Goal: Task Accomplishment & Management: Manage account settings

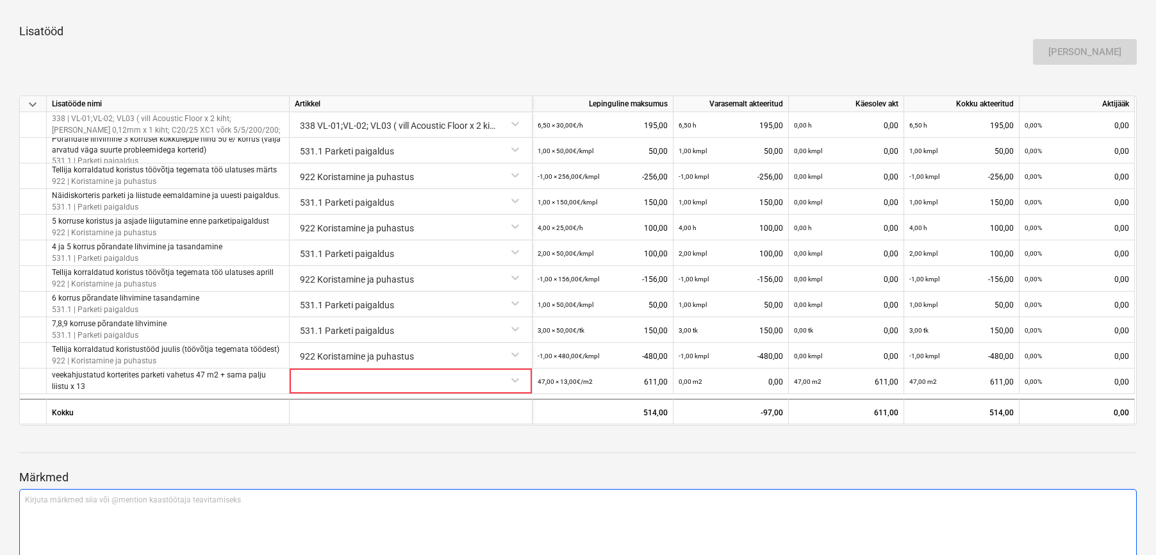
scroll to position [689, 0]
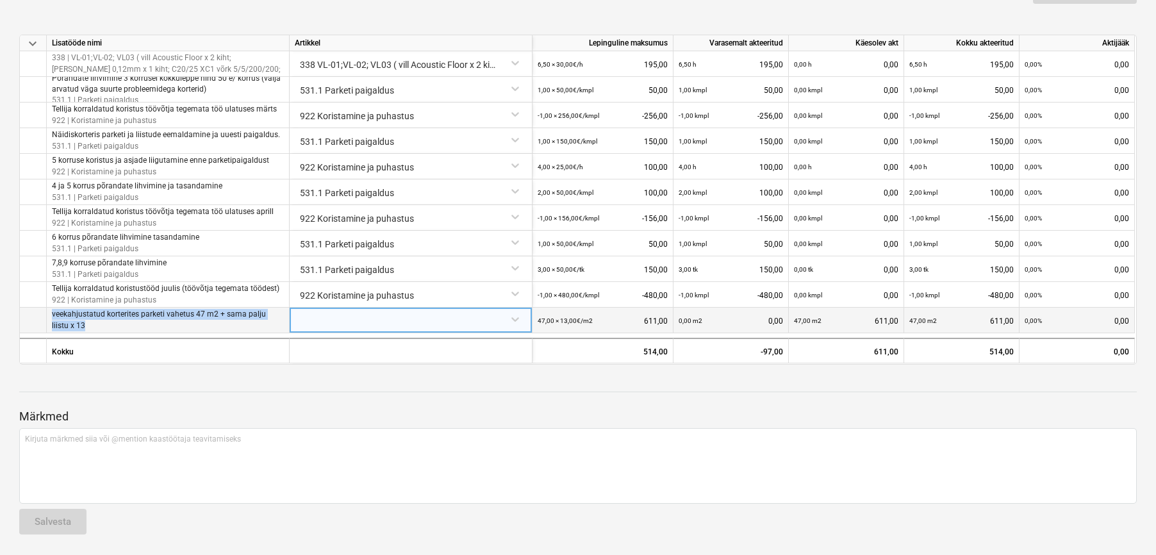
drag, startPoint x: 53, startPoint y: 316, endPoint x: 274, endPoint y: 332, distance: 222.2
click at [274, 332] on div "veekahjustatud korterites parketi vahetus 47 m2 + sama palju liistu x 13" at bounding box center [168, 320] width 243 height 26
copy p "veekahjustatud korterites parketi vahetus 47 m2 + sama palju liistu x 13"
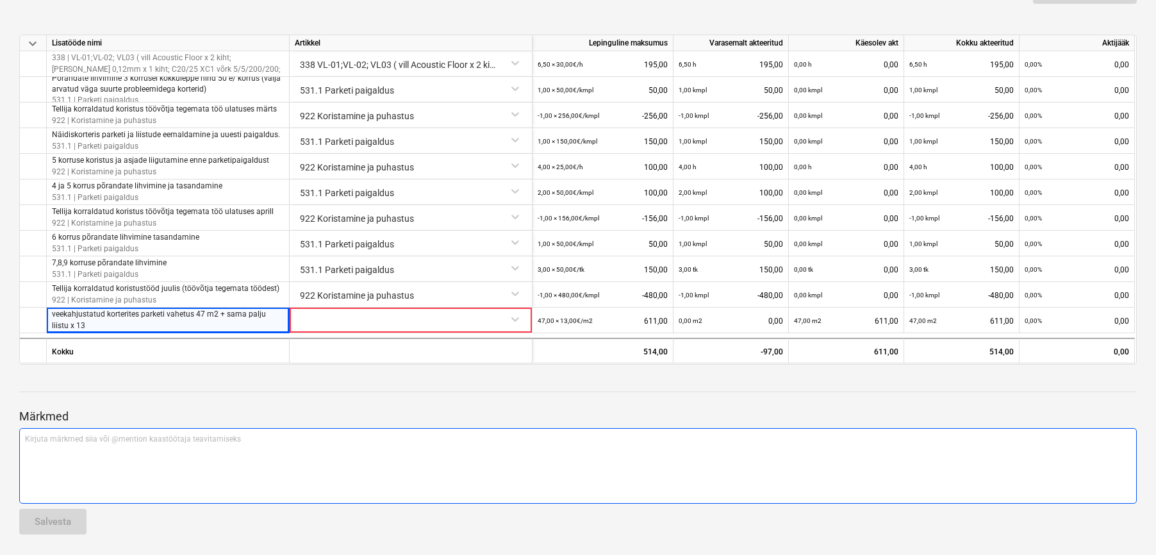
click at [62, 442] on p "Kirjuta märkmed siia või @mention kaastöötaja teavitamiseks ﻿" at bounding box center [578, 439] width 1106 height 11
drag, startPoint x: 120, startPoint y: 451, endPoint x: 196, endPoint y: 472, distance: 78.5
click at [120, 452] on span "Muu info meilis. Tegemata 7 ja 11.korruse ülemineku liistud." at bounding box center [129, 449] width 208 height 9
click at [336, 439] on p "veekahjustatud korterites parketi vahetus 47 m2 + sama palju liistu x 13. Ok" at bounding box center [578, 439] width 1106 height 11
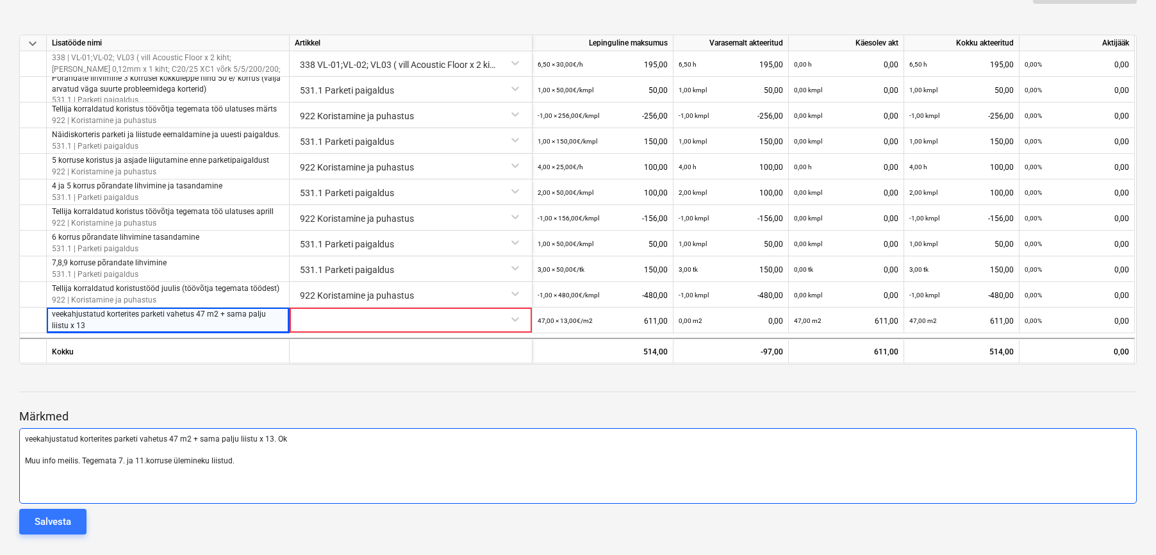
click at [263, 459] on p "Muu info meilis. Tegemata 7. ja 11.korruse ülemineku liistud." at bounding box center [578, 460] width 1106 height 11
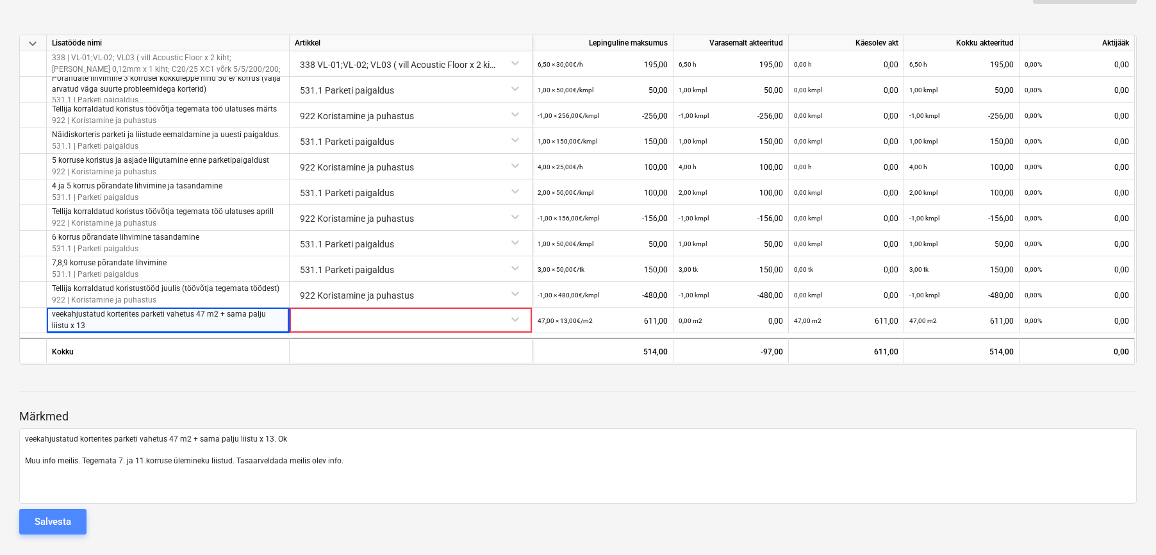
click at [70, 527] on div "Salvesta" at bounding box center [53, 521] width 37 height 17
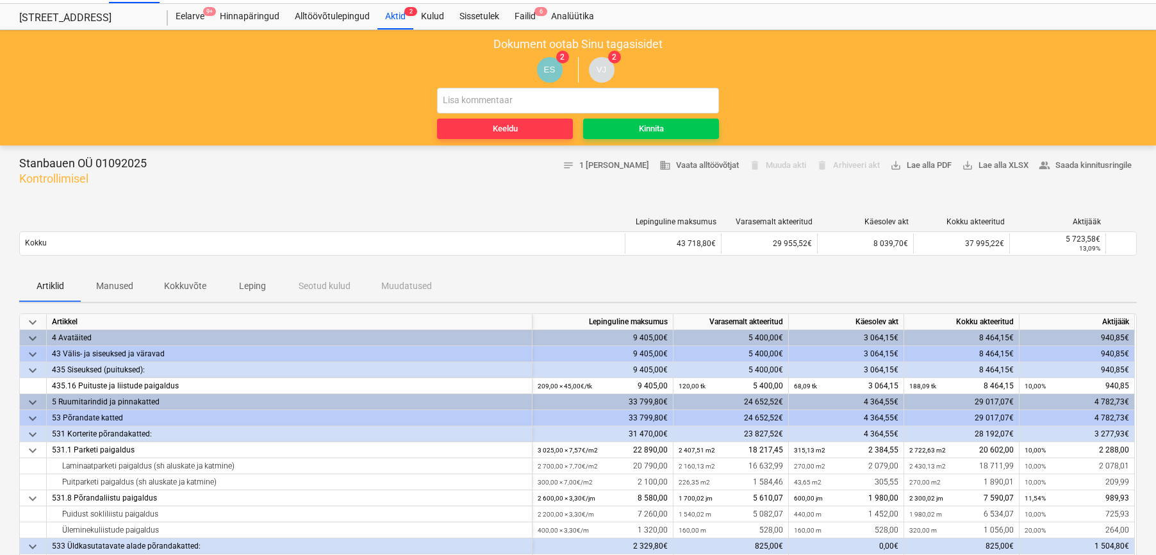
scroll to position [0, 0]
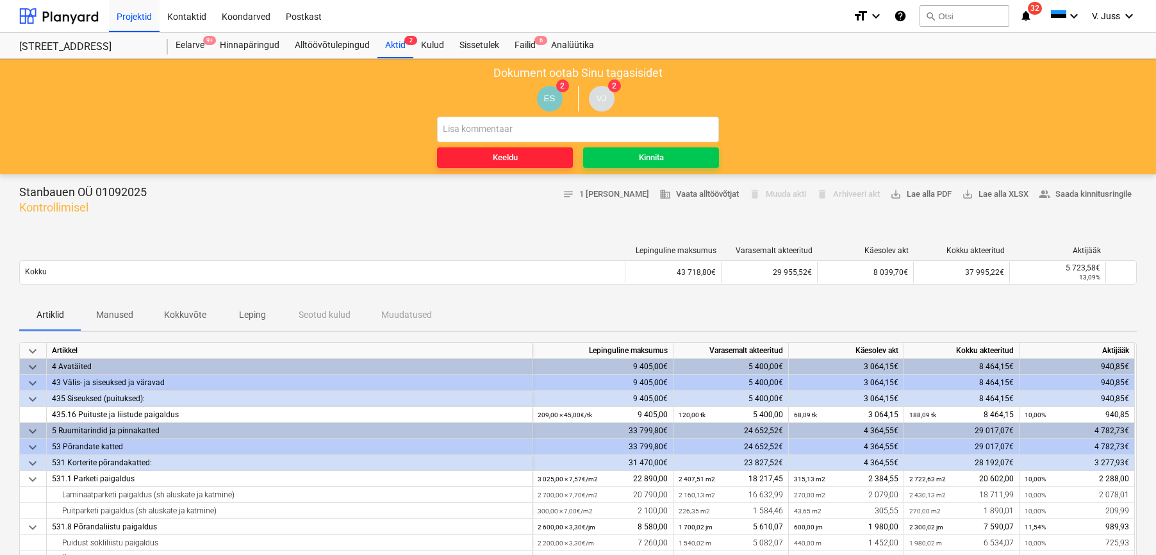
click at [529, 154] on span "Keeldu" at bounding box center [505, 158] width 126 height 15
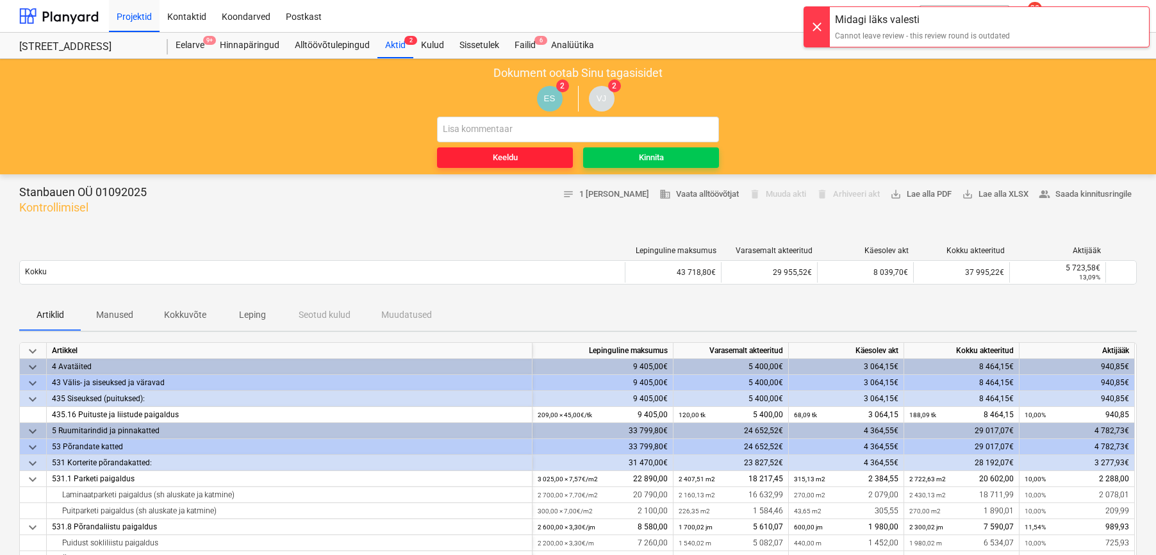
click at [541, 159] on span "Keeldu" at bounding box center [505, 158] width 126 height 15
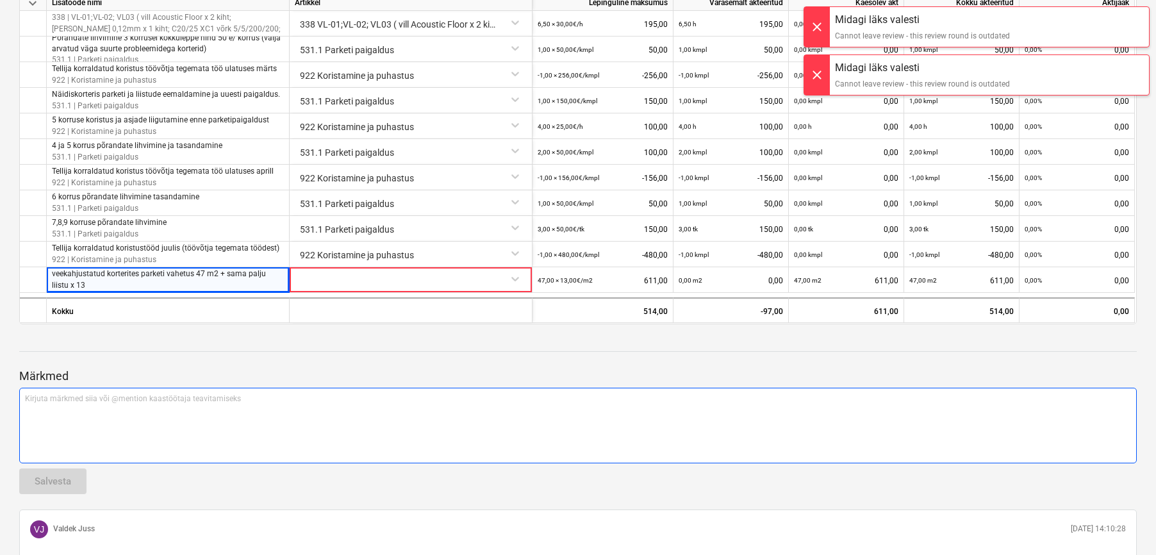
scroll to position [841, 0]
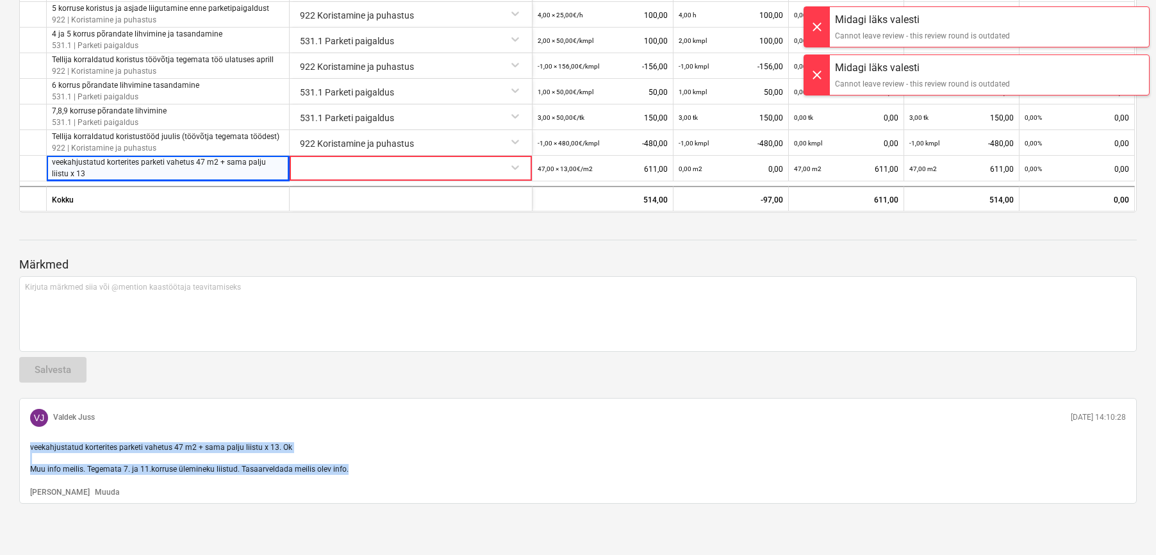
drag, startPoint x: 347, startPoint y: 471, endPoint x: 15, endPoint y: 439, distance: 332.8
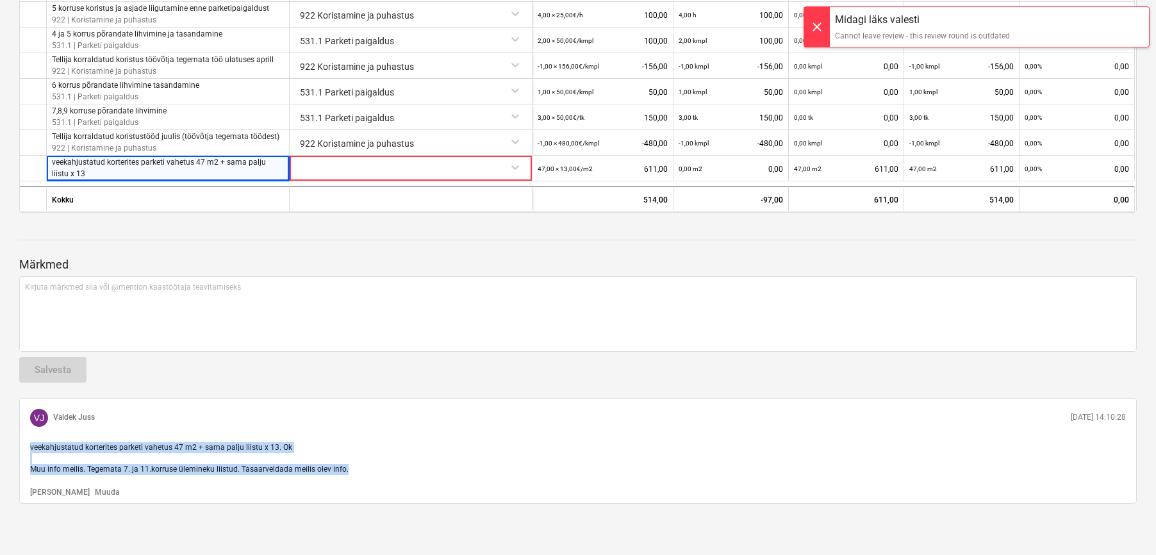
copy span "veekahjustatud korterites parketi vahetus 47 m2 + sama palju liistu x 13. Ok Mu…"
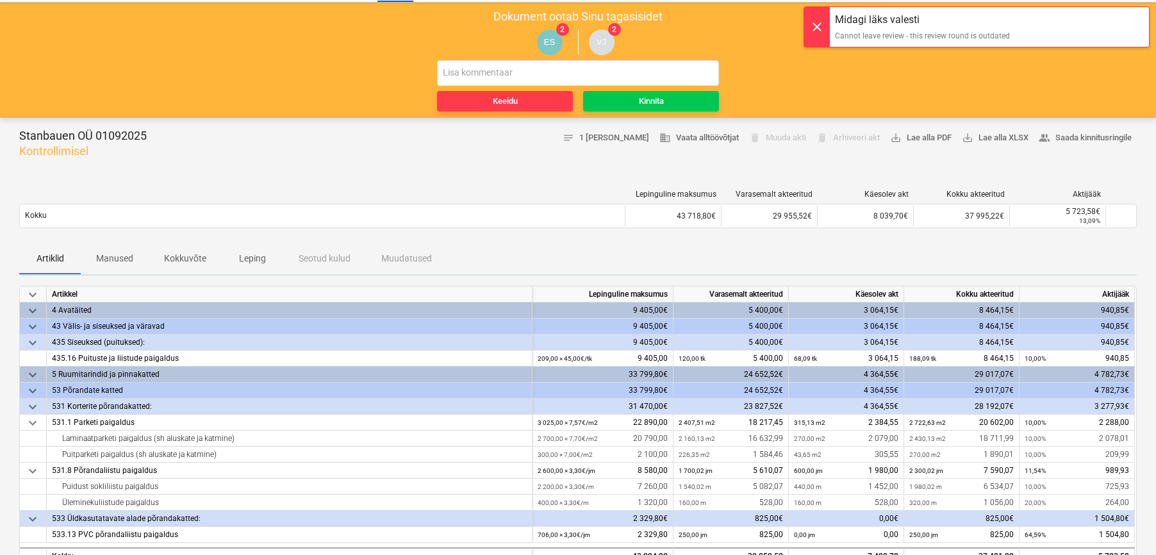
scroll to position [0, 0]
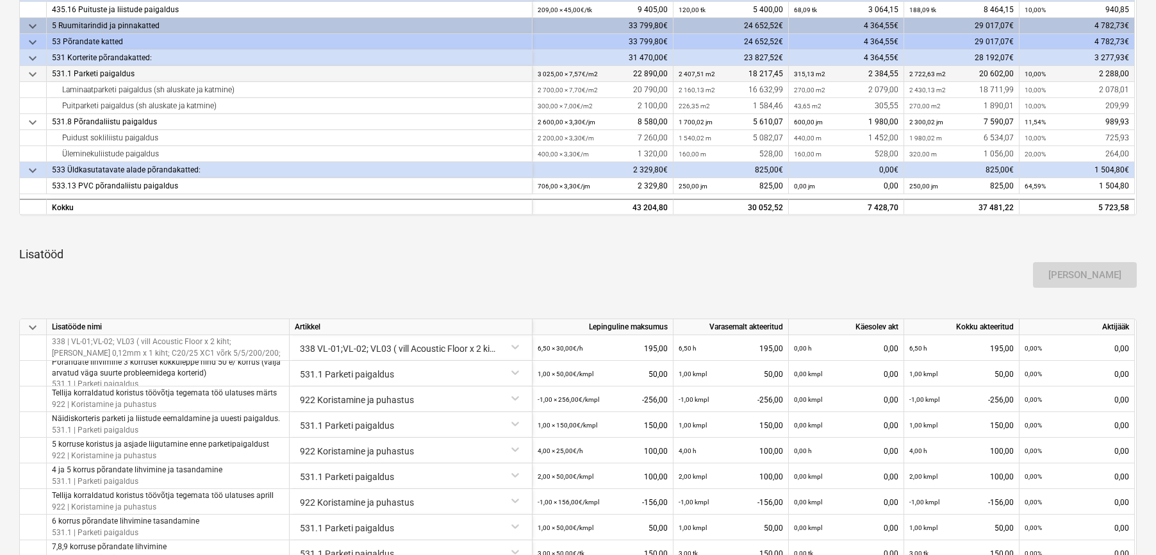
scroll to position [683, 0]
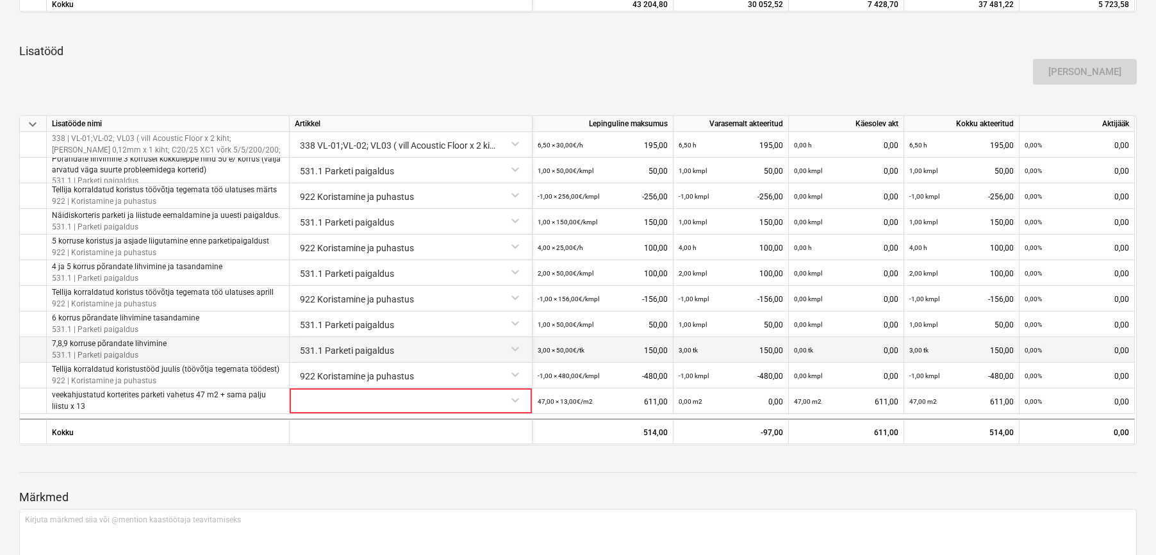
scroll to position [689, 0]
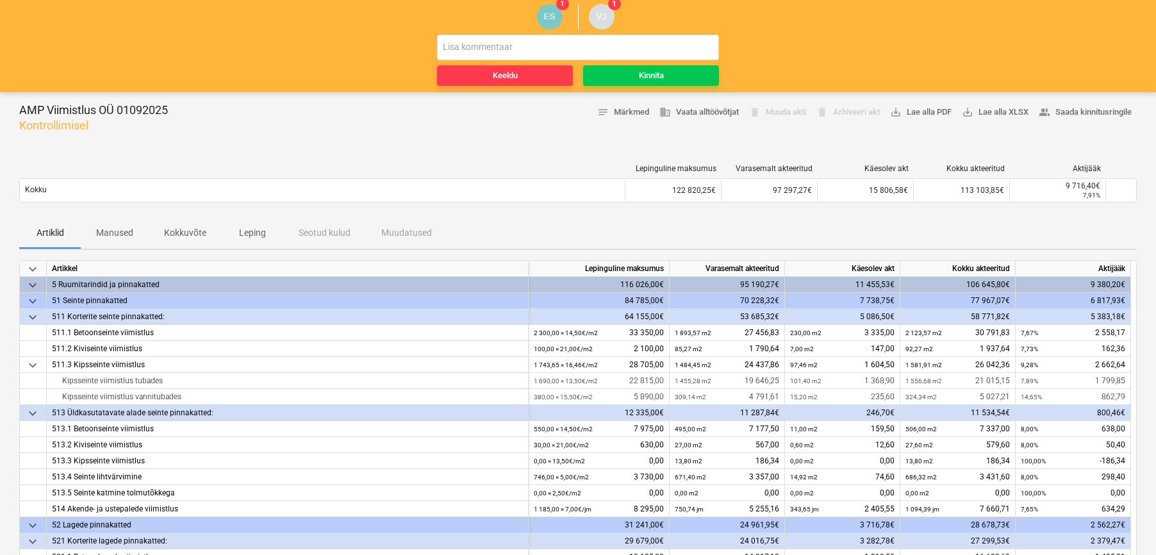
scroll to position [4, 0]
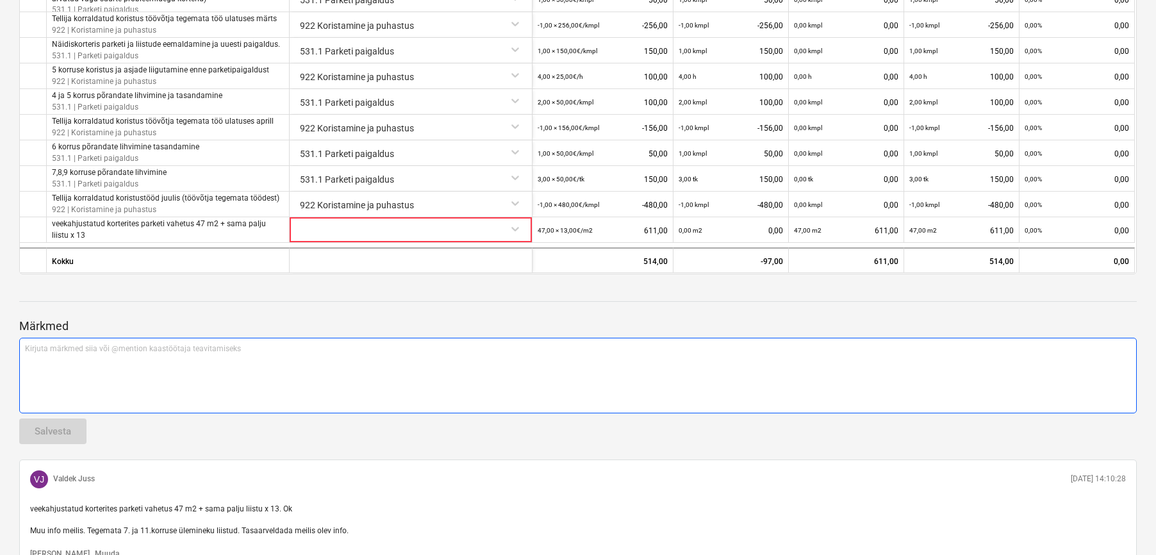
scroll to position [841, 0]
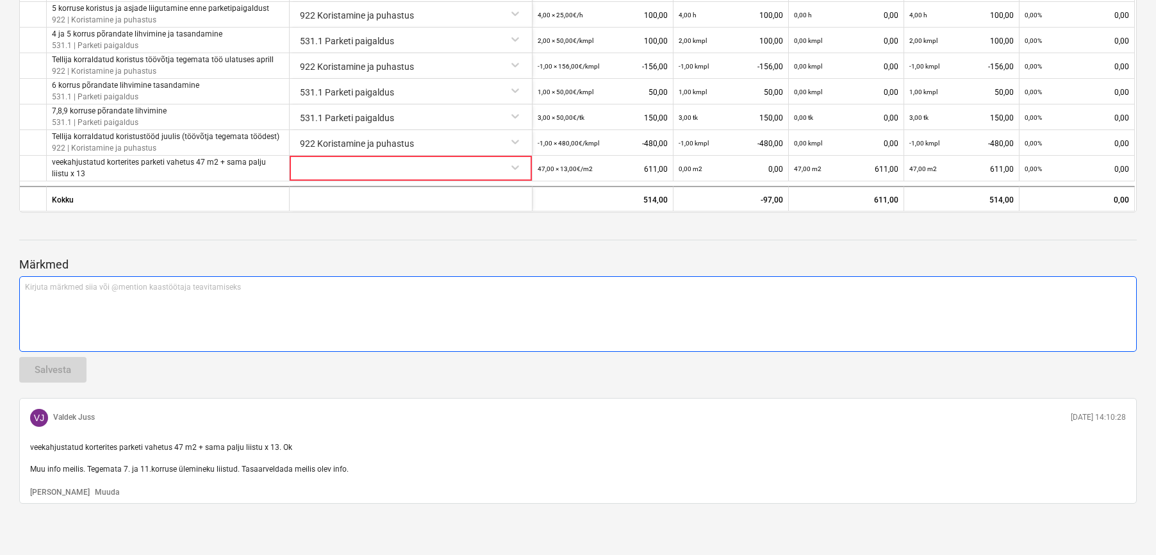
click at [72, 295] on div "Kirjuta märkmed siia või @mention kaastöötaja teavitamiseks ﻿" at bounding box center [577, 314] width 1117 height 76
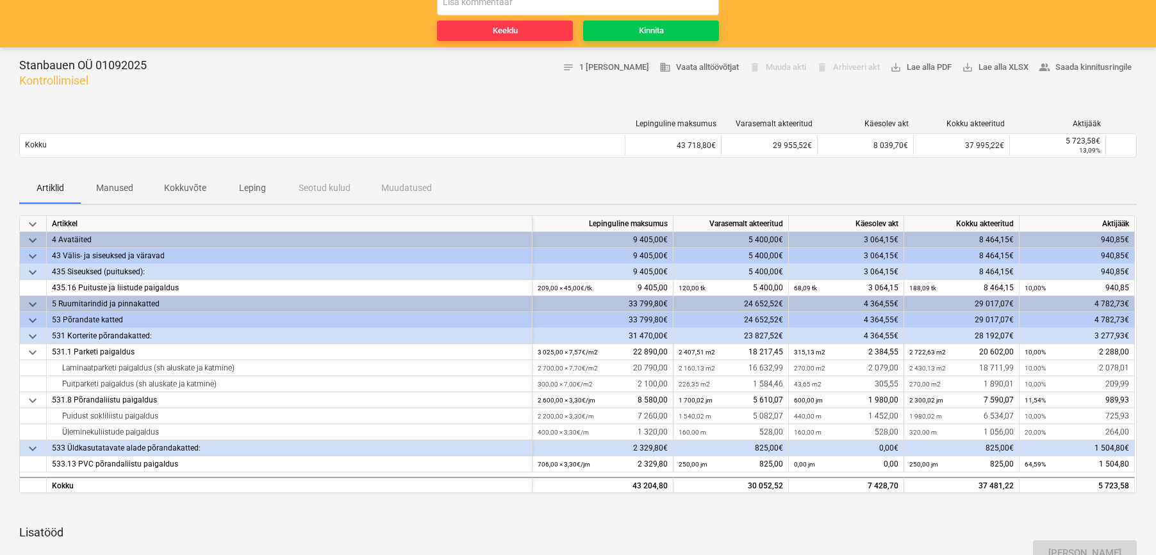
scroll to position [0, 0]
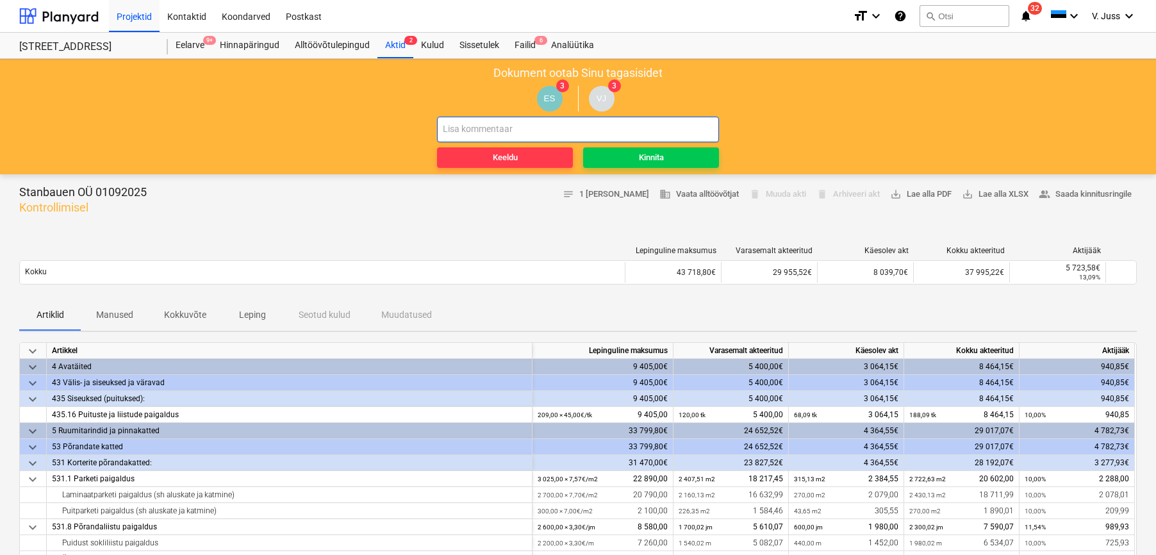
click at [498, 128] on input "text" at bounding box center [578, 130] width 282 height 26
type input "vaata meili ja märkuseid"
click at [487, 154] on span "Keeldu" at bounding box center [505, 158] width 126 height 15
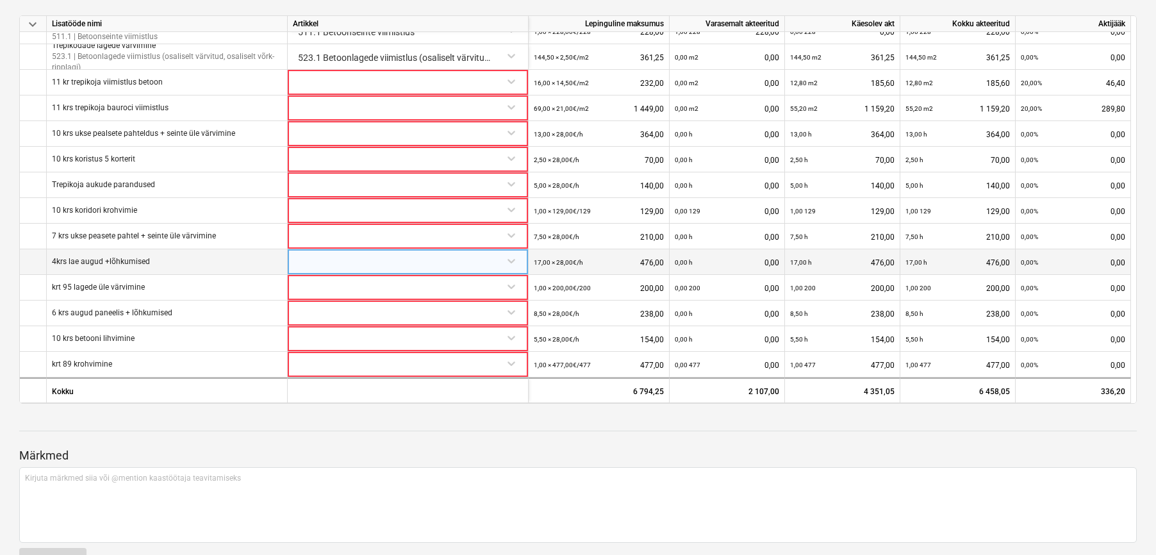
scroll to position [858, 0]
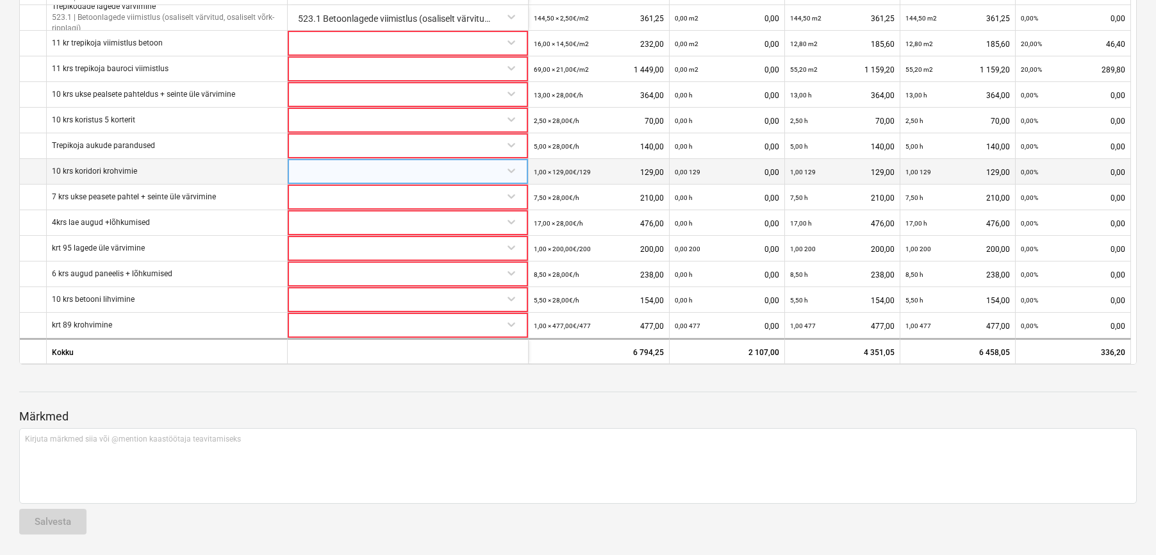
click at [421, 167] on div at bounding box center [408, 170] width 230 height 22
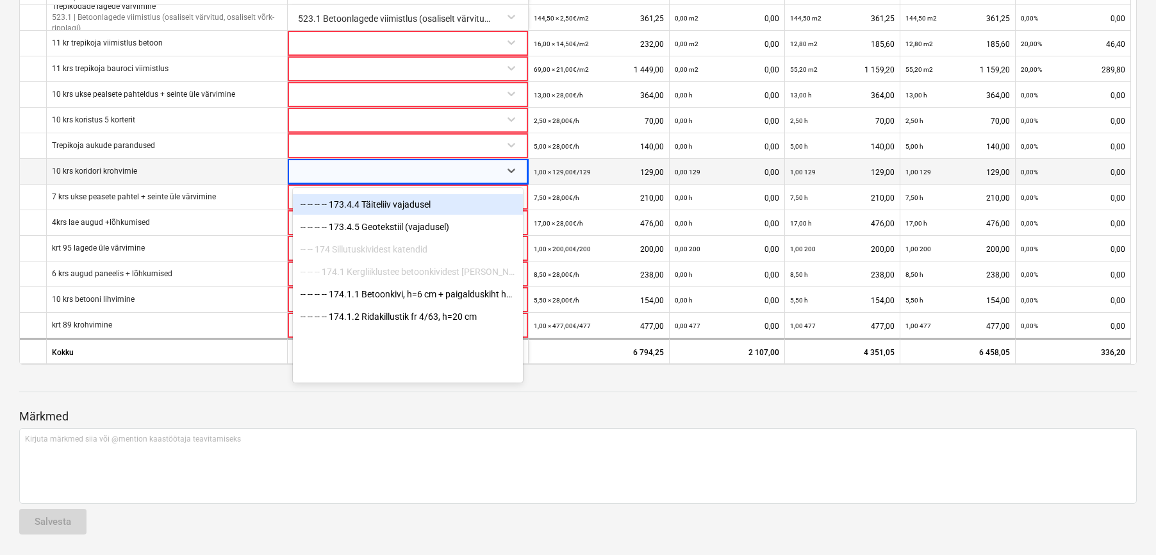
scroll to position [2476, 0]
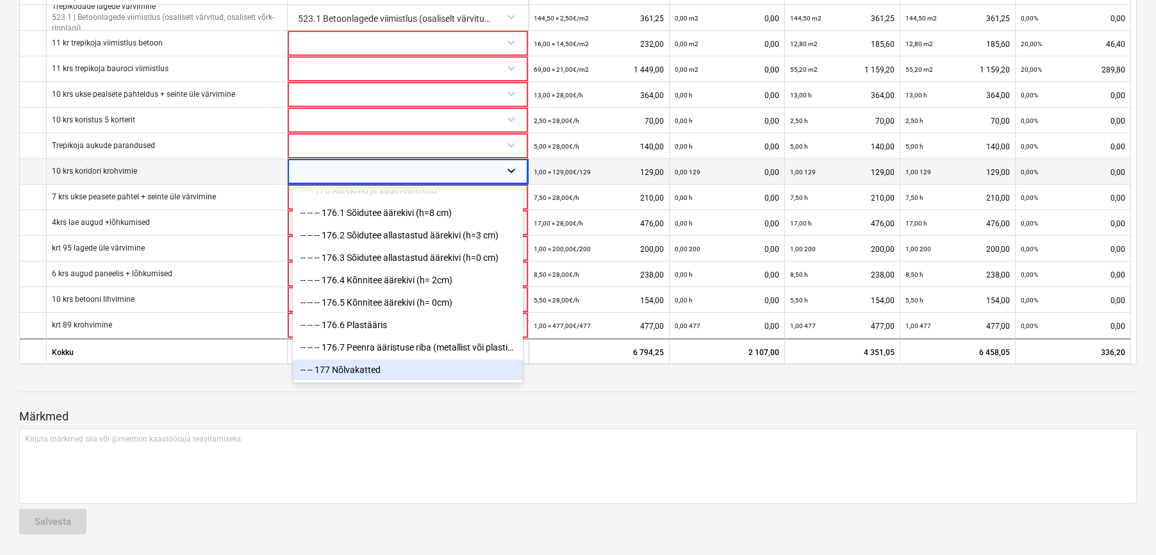
click at [511, 167] on icon at bounding box center [511, 170] width 13 height 13
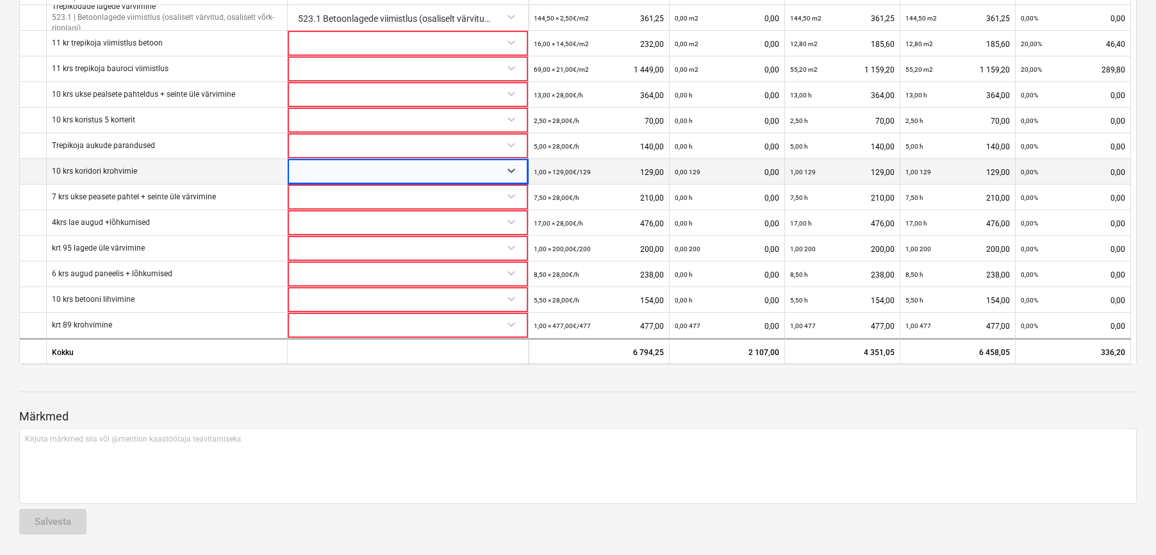
click at [329, 172] on div at bounding box center [396, 172] width 197 height 26
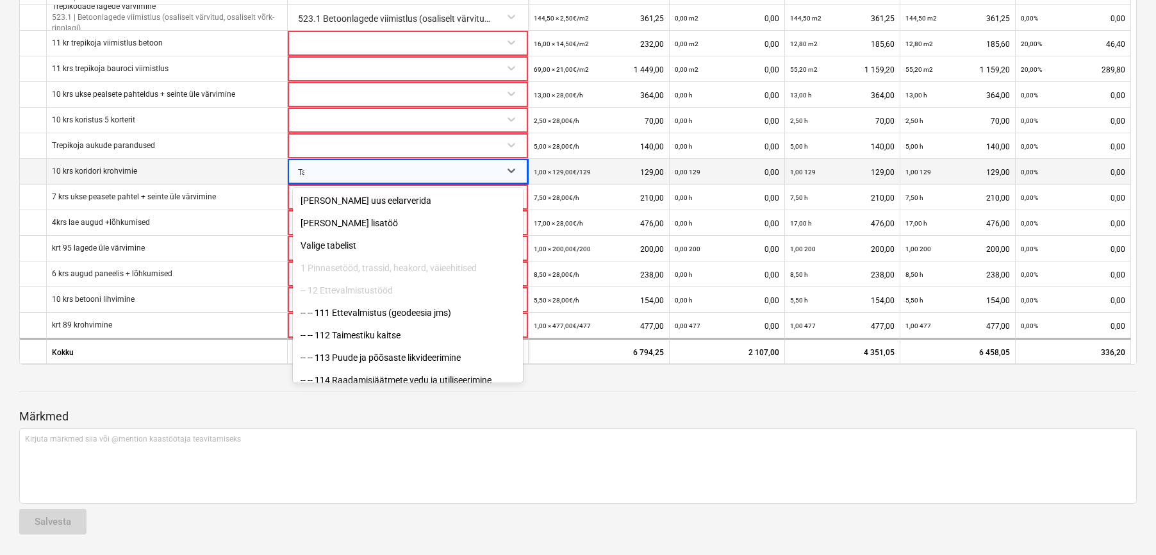
type input "T"
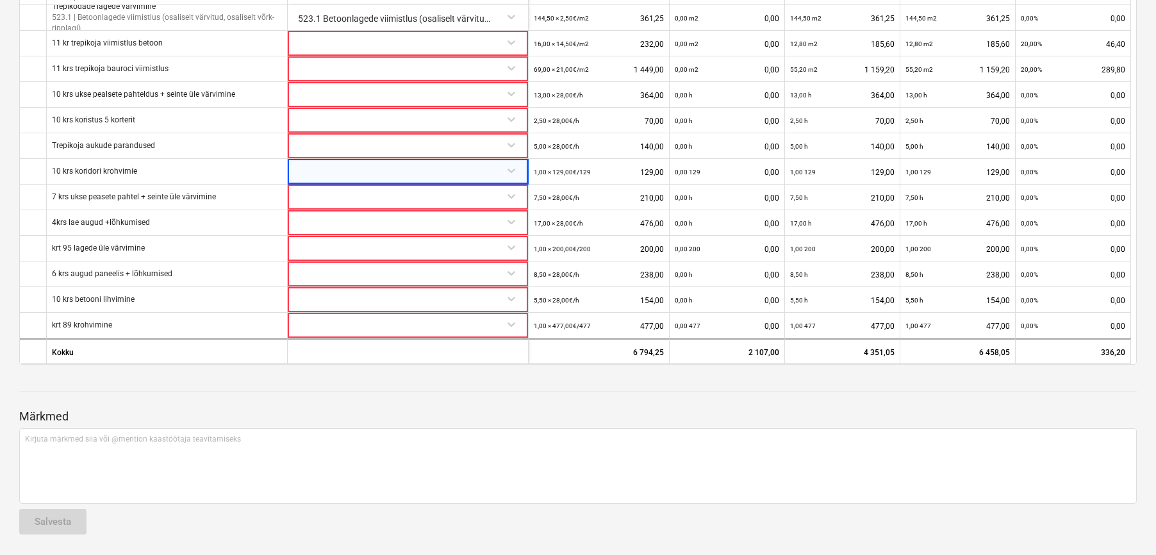
click at [576, 401] on div at bounding box center [577, 403] width 1117 height 10
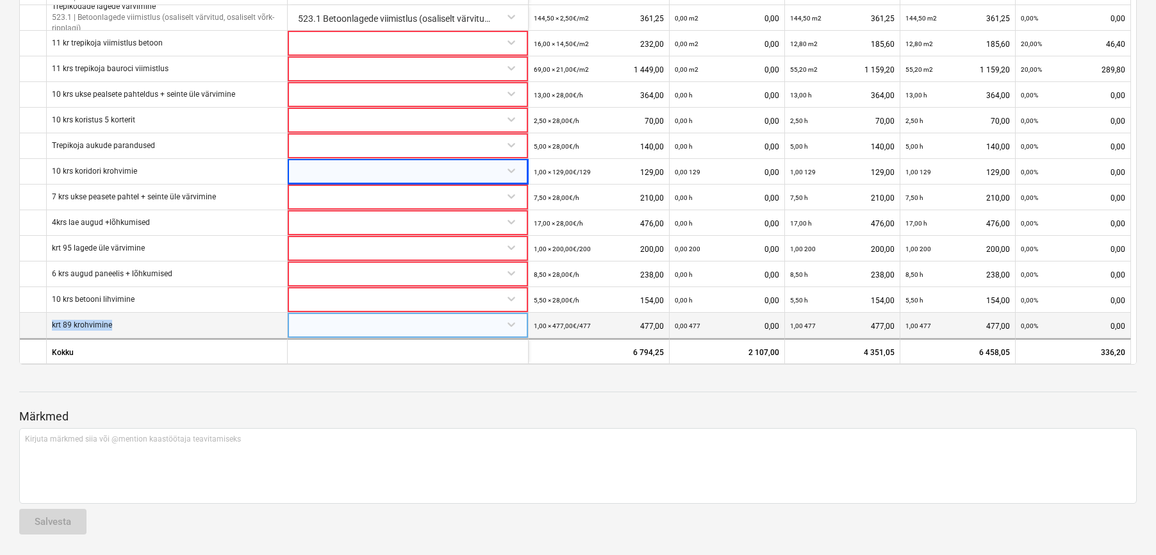
drag, startPoint x: 118, startPoint y: 323, endPoint x: 51, endPoint y: 326, distance: 67.3
click at [51, 326] on div "krt 89 krohvimine" at bounding box center [167, 326] width 241 height 26
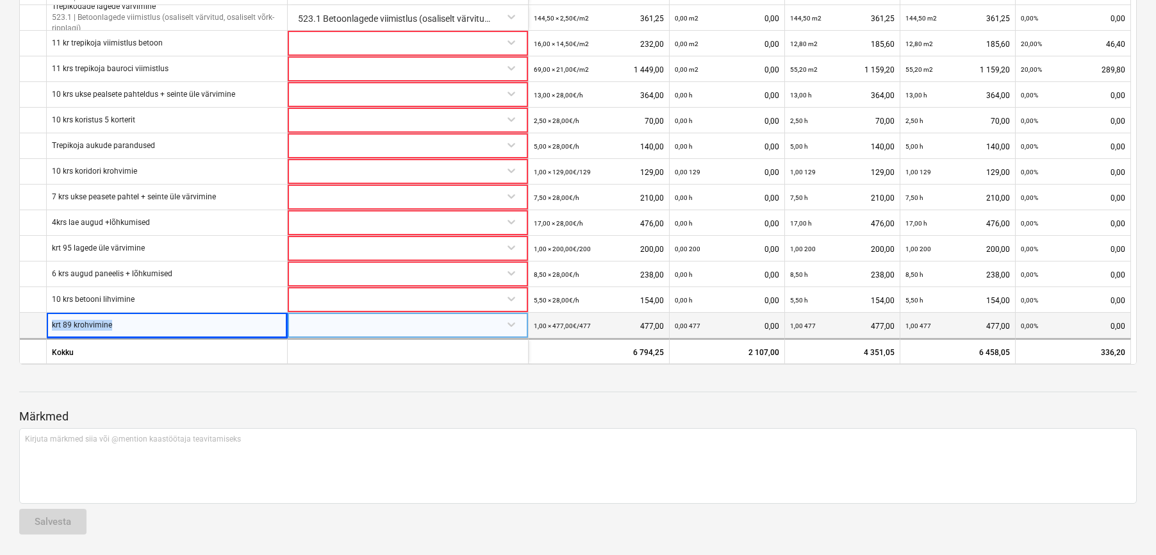
copy p "krt 89 krohvimine"
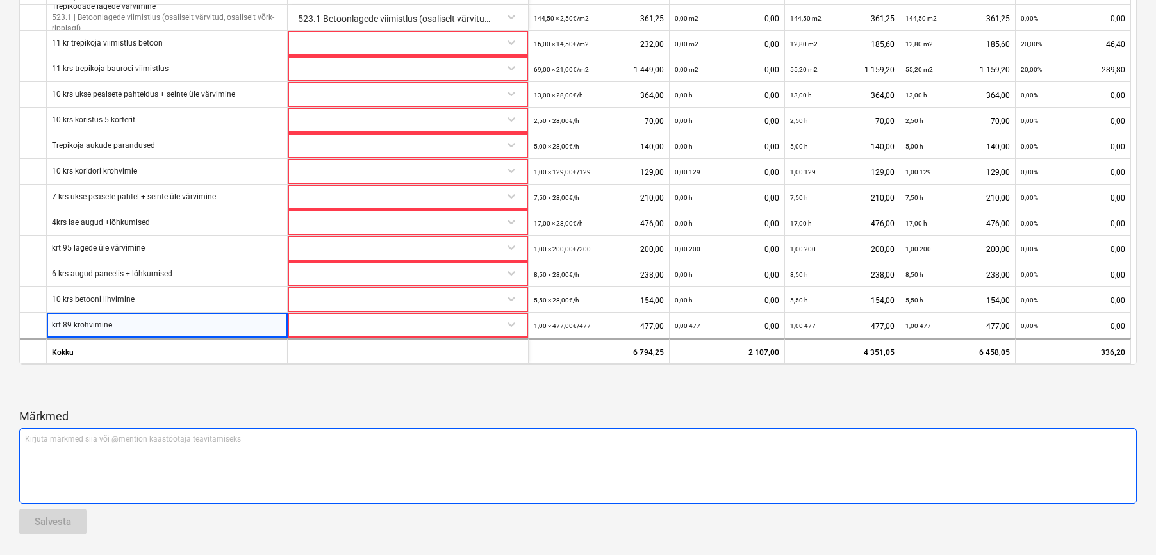
click at [49, 436] on p "Kirjuta märkmed siia või @mention kaastöötaja teavitamiseks ﻿" at bounding box center [578, 439] width 1106 height 11
paste div
click at [121, 437] on p "krt 89 krohvimine" at bounding box center [578, 439] width 1106 height 11
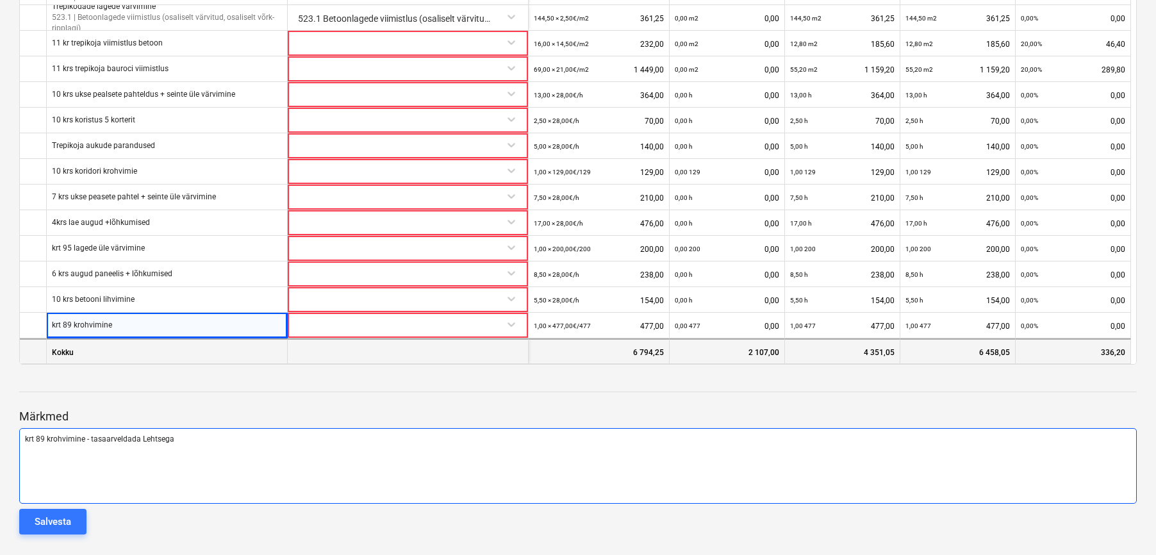
scroll to position [0, 0]
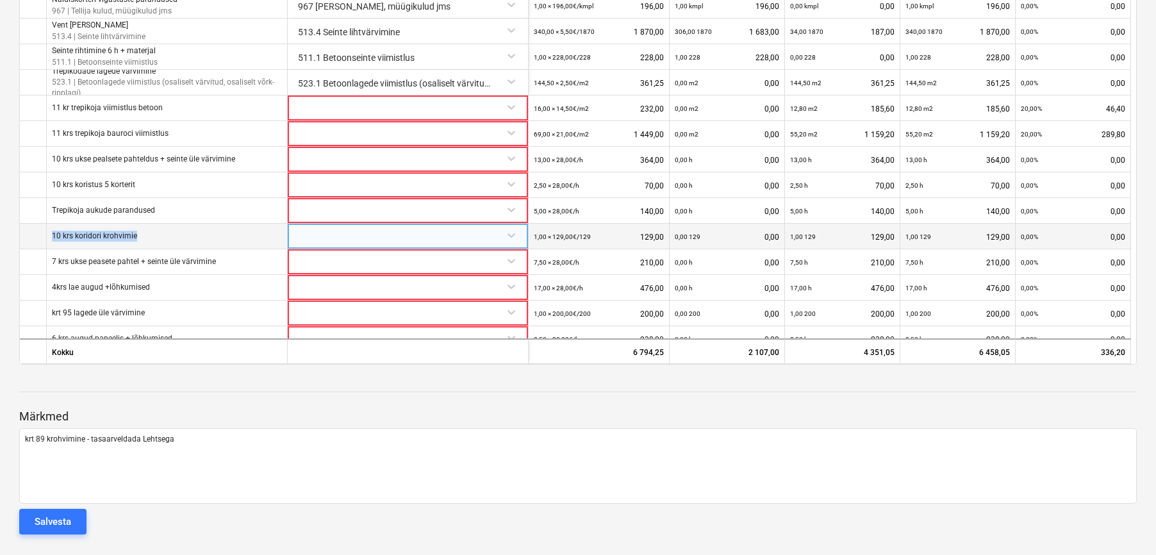
drag, startPoint x: 142, startPoint y: 234, endPoint x: 46, endPoint y: 241, distance: 95.7
click at [0, 0] on div "10 krs koridori krohvimie 1,00 × 129,00€ / 129 129,00 0,00 129 0,00 1,00 129 12…" at bounding box center [0, 0] width 0 height 0
copy div "10 krs koridori krohvimie"
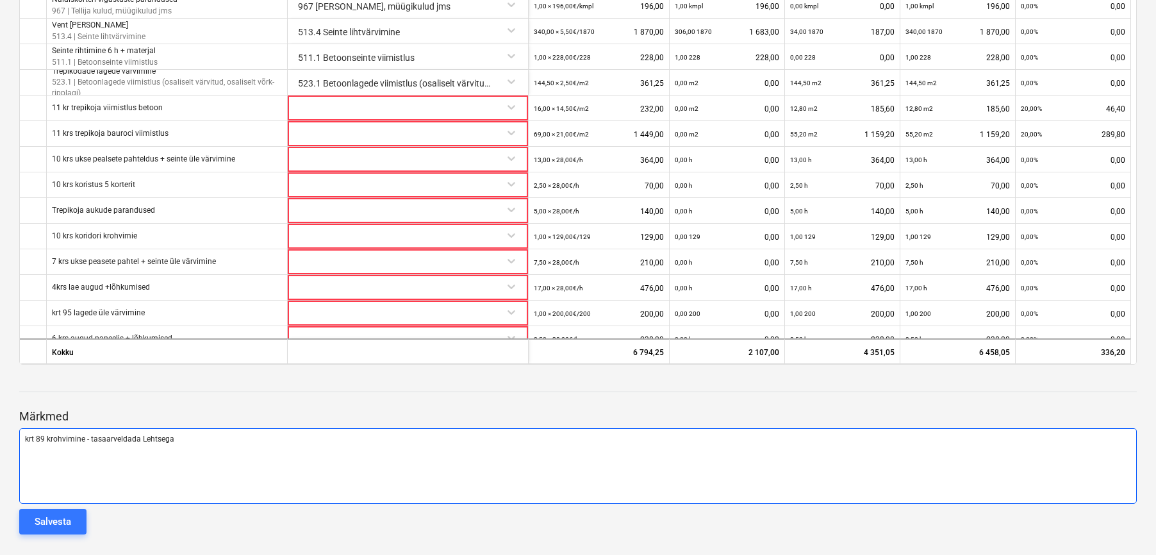
click at [26, 459] on div "krt 89 krohvimine - tasaarveldada Lehtsega ﻿" at bounding box center [577, 466] width 1117 height 76
drag, startPoint x: 192, startPoint y: 438, endPoint x: 91, endPoint y: 441, distance: 101.2
click at [91, 441] on p "krt 89 krohvimine - tasaarveldada Lehtsega" at bounding box center [578, 439] width 1106 height 11
copy span "tasaarveldada Lehtsega"
click at [123, 462] on p "10 krs koridori krohvimie -" at bounding box center [578, 460] width 1106 height 11
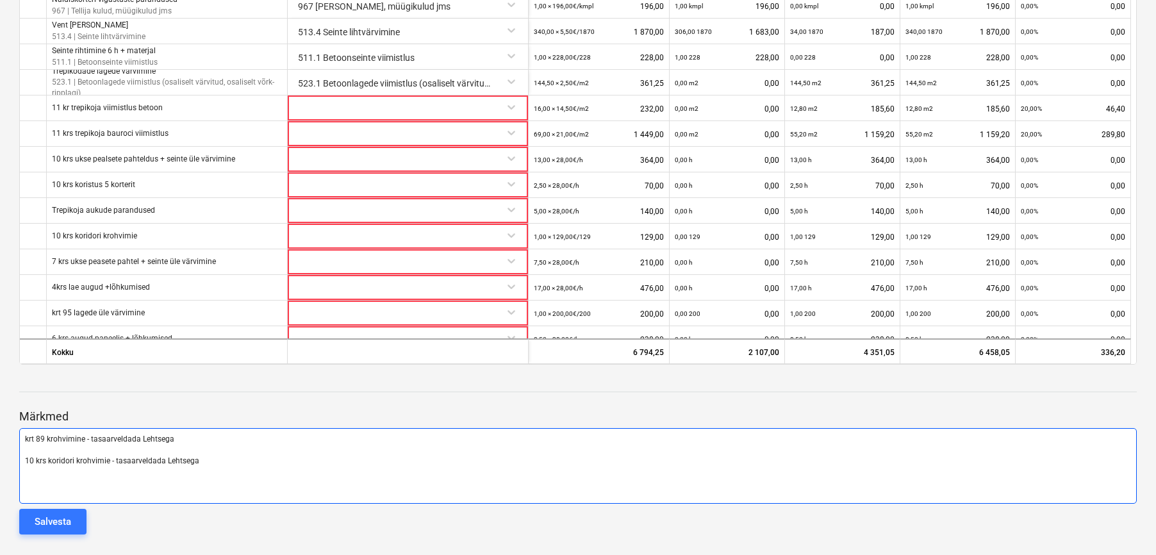
click at [251, 449] on p "﻿" at bounding box center [578, 450] width 1106 height 11
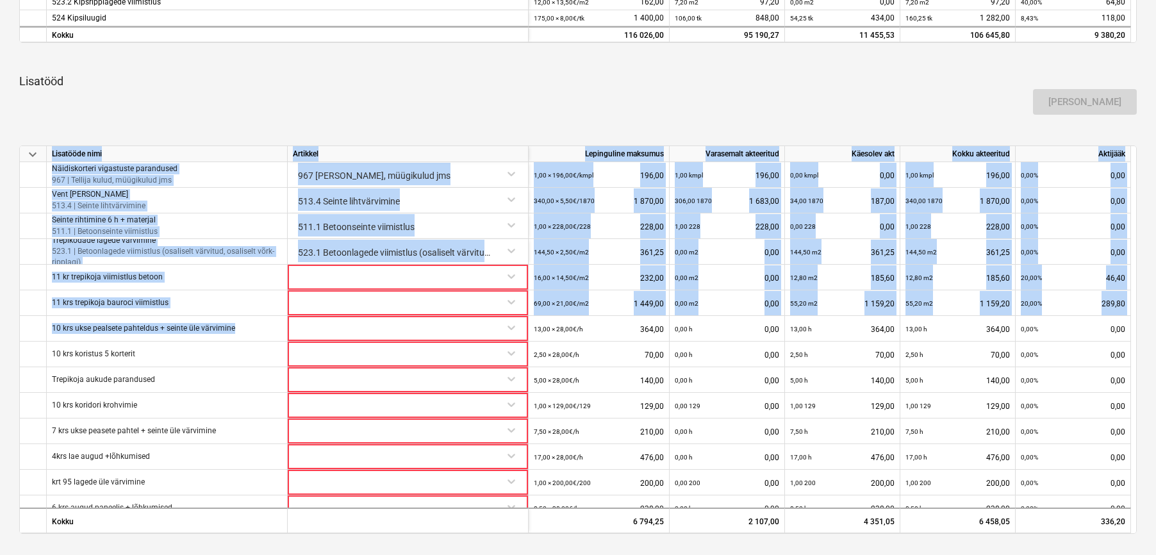
drag, startPoint x: 247, startPoint y: 326, endPoint x: 15, endPoint y: 325, distance: 231.9
click at [15, 325] on div "AMP Viimistlus OÜ 01092025 Kontrollimisel notes Märkmed business Vaata alltöövõ…" at bounding box center [578, 105] width 1156 height 1237
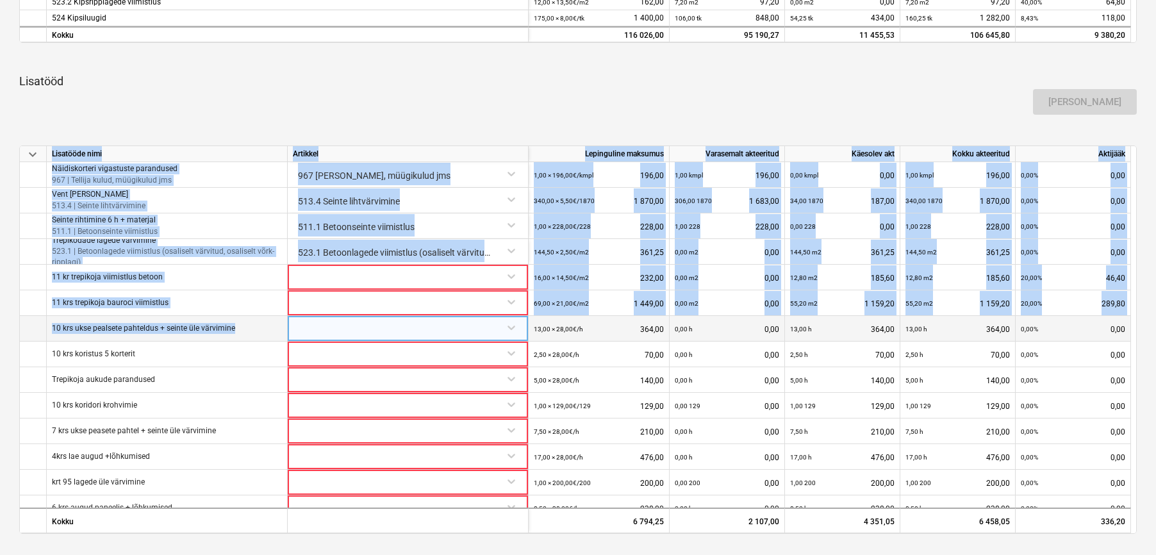
drag, startPoint x: 15, startPoint y: 325, endPoint x: 110, endPoint y: 320, distance: 94.9
click at [110, 320] on div "10 krs ukse pealsete pahteldus + seinte üle värvimine" at bounding box center [167, 329] width 241 height 26
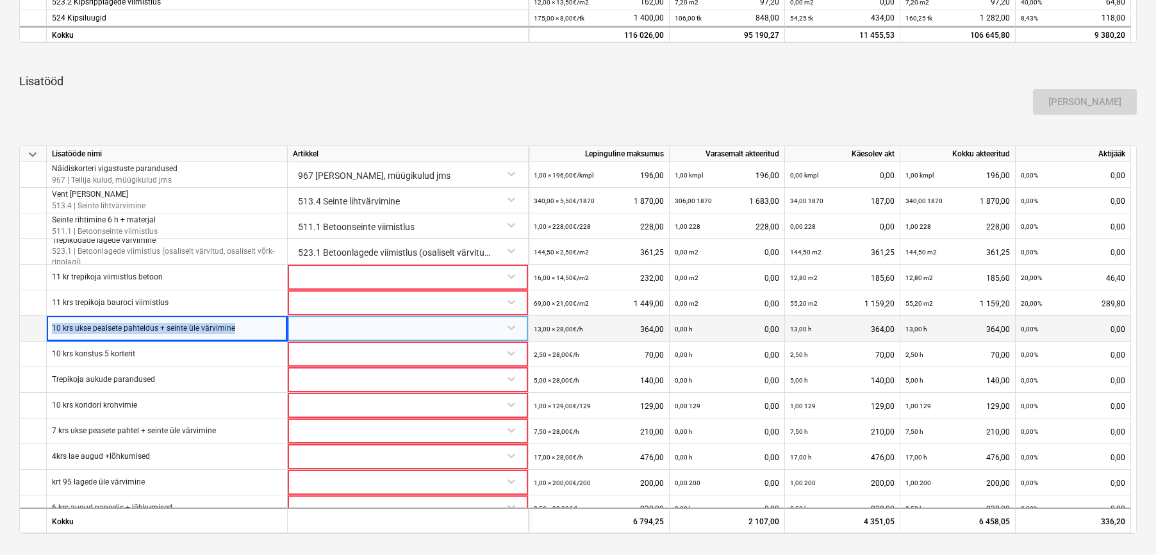
drag, startPoint x: 251, startPoint y: 334, endPoint x: 49, endPoint y: 331, distance: 202.4
click at [49, 331] on div "10 krs ukse pealsete pahteldus + seinte üle värvimine" at bounding box center [167, 329] width 241 height 26
copy p "10 krs ukse pealsete pahteldus + seinte üle värvimine"
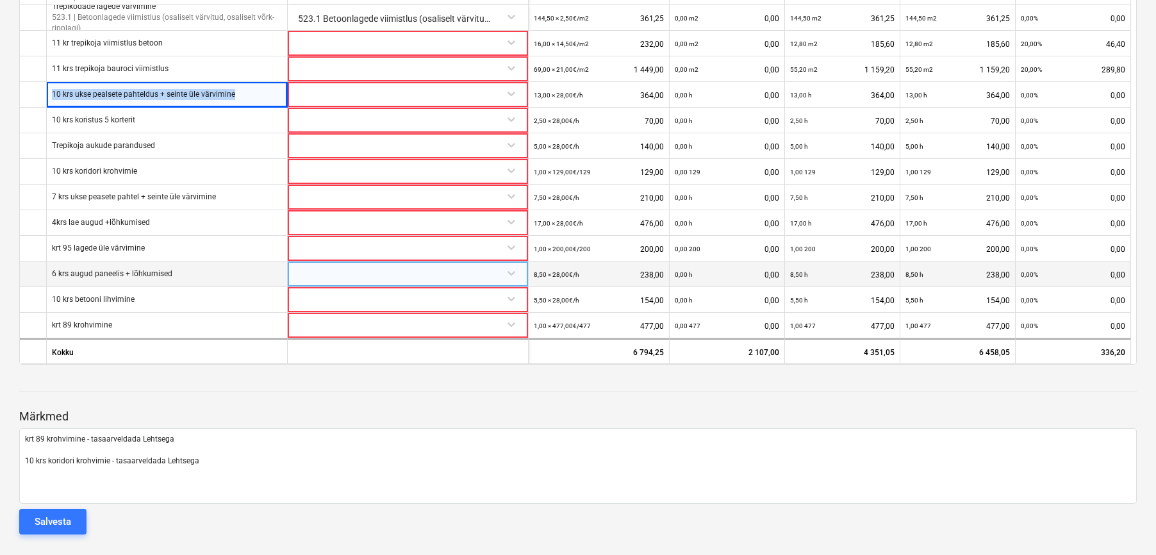
scroll to position [858, 0]
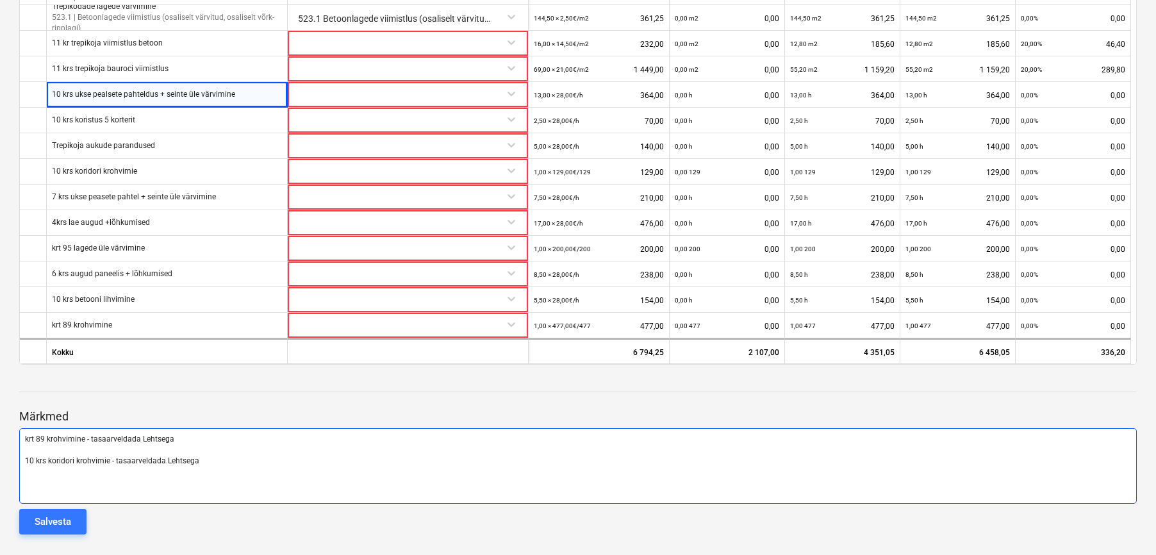
click at [36, 472] on div "krt 89 krohvimine - tasaarveldada Lehtsega ﻿ 10 krs koridori krohvimie - tasaar…" at bounding box center [577, 466] width 1117 height 76
click at [27, 480] on div "krt 89 krohvimine - tasaarveldada Lehtsega ﻿ 10 krs koridori krohvimie - tasaar…" at bounding box center [577, 466] width 1117 height 76
click at [19, 480] on div "krt 89 krohvimine - tasaarveldada Lehtsega ﻿ 10 krs koridori krohvimie - tasaar…" at bounding box center [577, 466] width 1117 height 76
click at [206, 464] on p "10 krs koridori krohvimie - tasaarveldada Lehtsega" at bounding box center [578, 460] width 1106 height 11
click at [61, 447] on p "﻿" at bounding box center [578, 450] width 1106 height 11
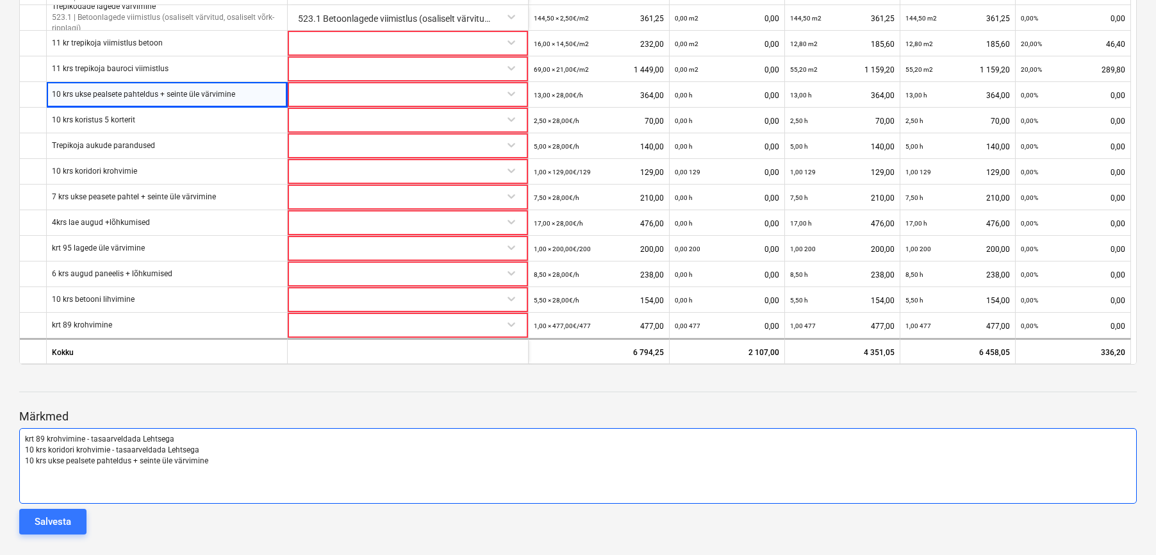
click at [227, 462] on p "10 krs ukse pealsete pahteldus + seinte üle värvimine" at bounding box center [578, 460] width 1106 height 11
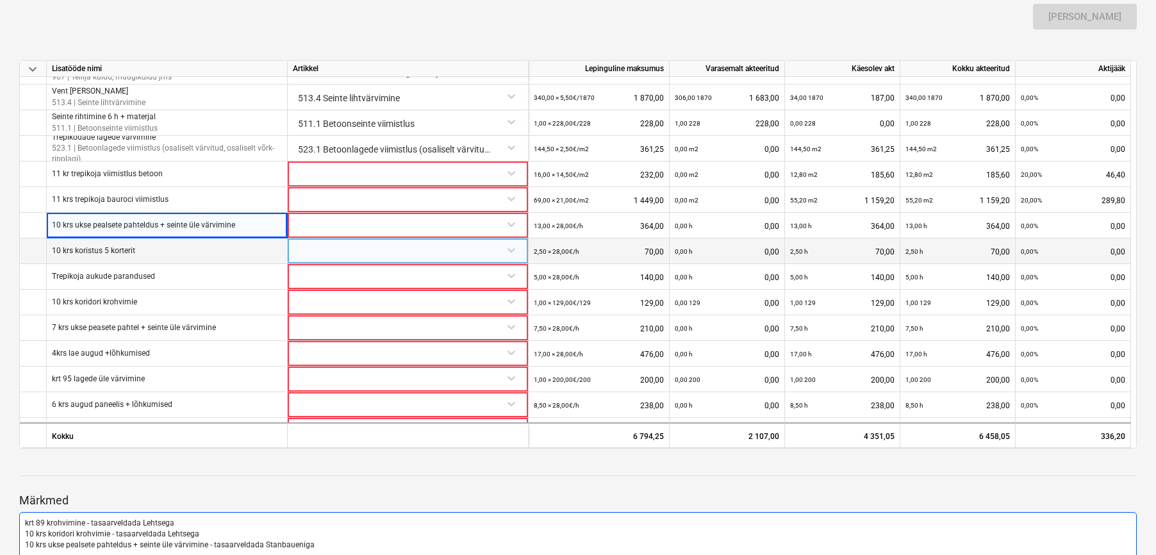
scroll to position [0, 0]
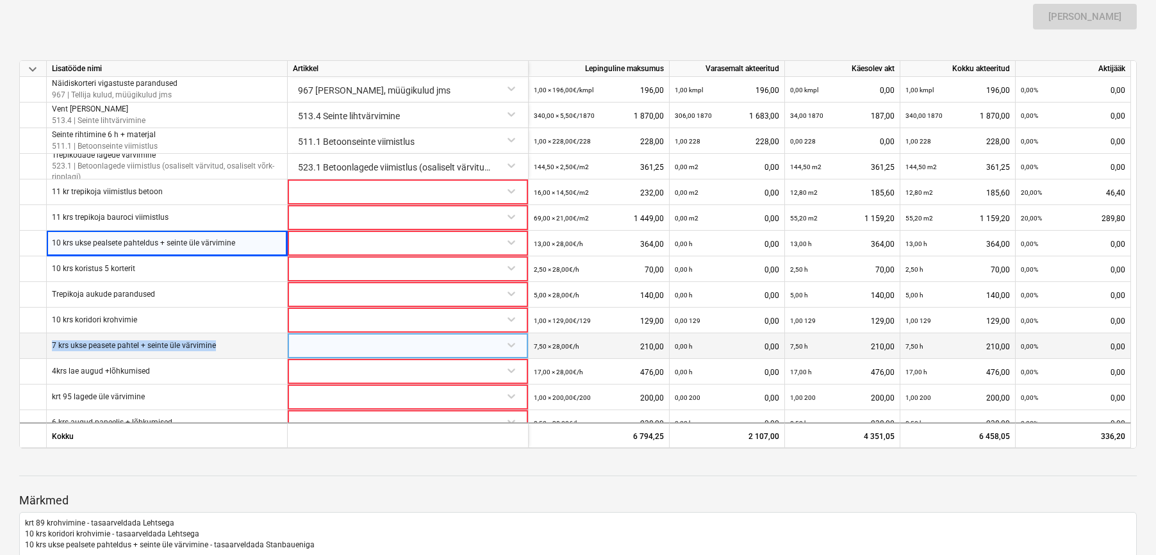
drag, startPoint x: 223, startPoint y: 344, endPoint x: 50, endPoint y: 350, distance: 173.0
click at [50, 350] on div "7 krs ukse peasete pahtel + seinte üle värvimine" at bounding box center [167, 346] width 241 height 26
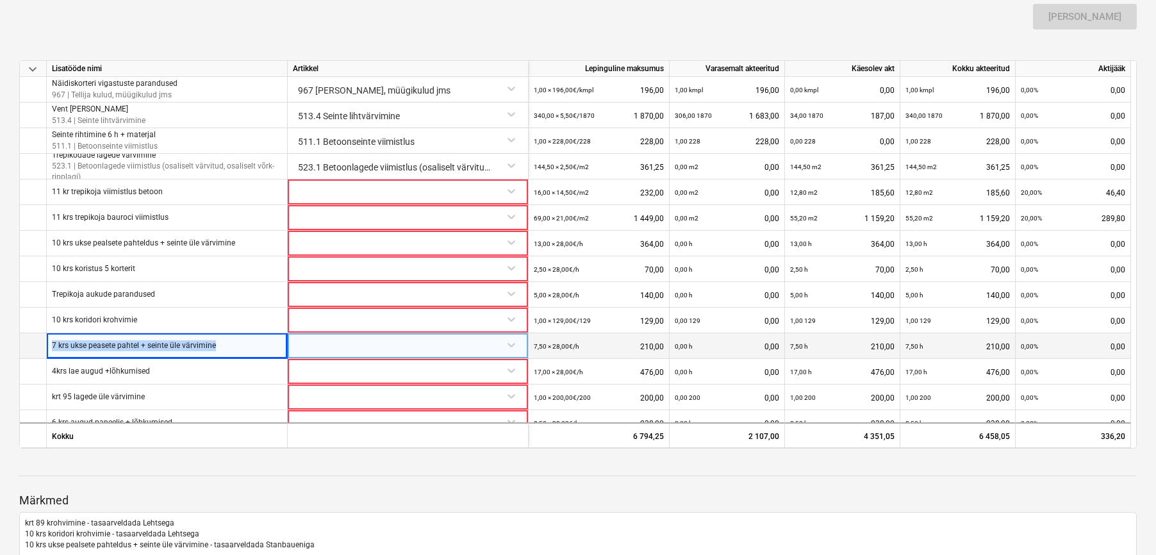
copy p "7 krs ukse peasete pahtel + seinte üle värvimine"
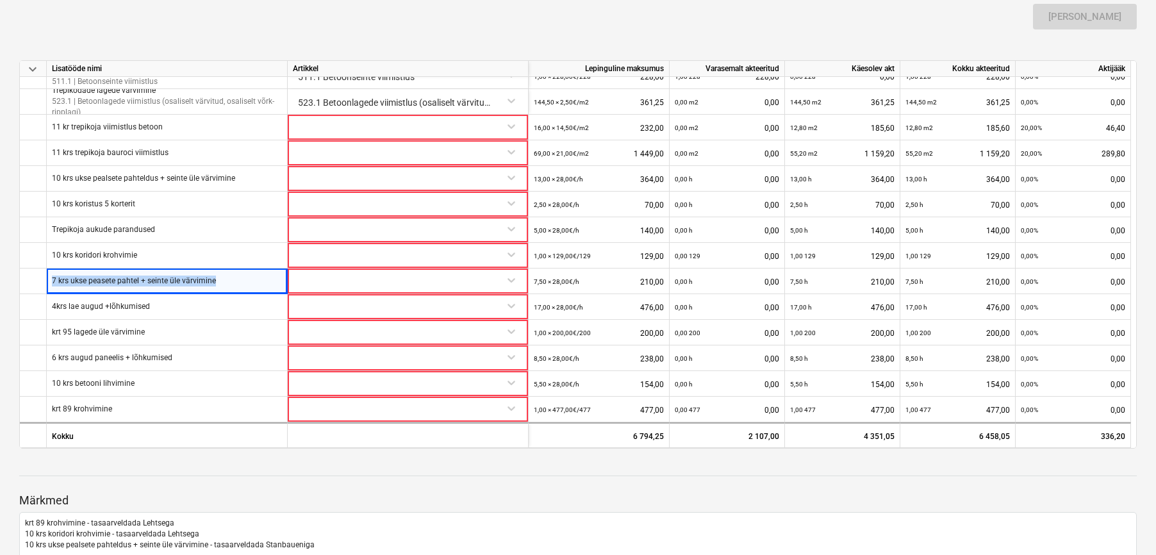
scroll to position [858, 0]
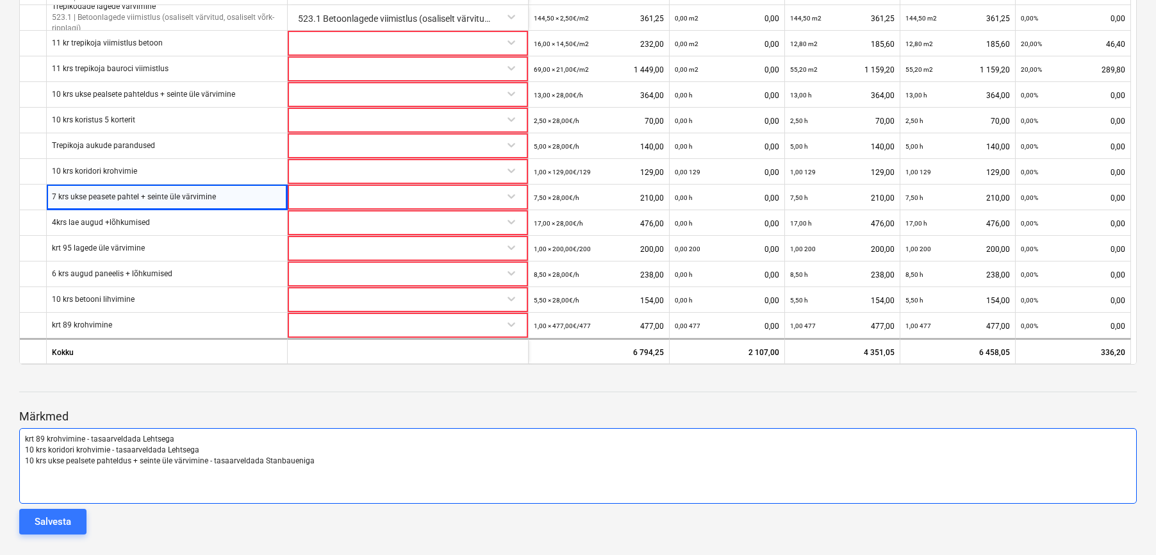
click at [26, 467] on p "﻿" at bounding box center [578, 472] width 1106 height 11
drag, startPoint x: 318, startPoint y: 462, endPoint x: 213, endPoint y: 462, distance: 104.4
click at [213, 462] on p "10 krs ukse pealsete pahteldus + seinte üle värvimine - tasaarveldada Stanbauen…" at bounding box center [578, 460] width 1106 height 11
copy span "tasaarveldada Stanbaueniga"
click at [215, 477] on p "7 krs ukse peasete pahtel + seinte üle värvimine" at bounding box center [578, 472] width 1106 height 11
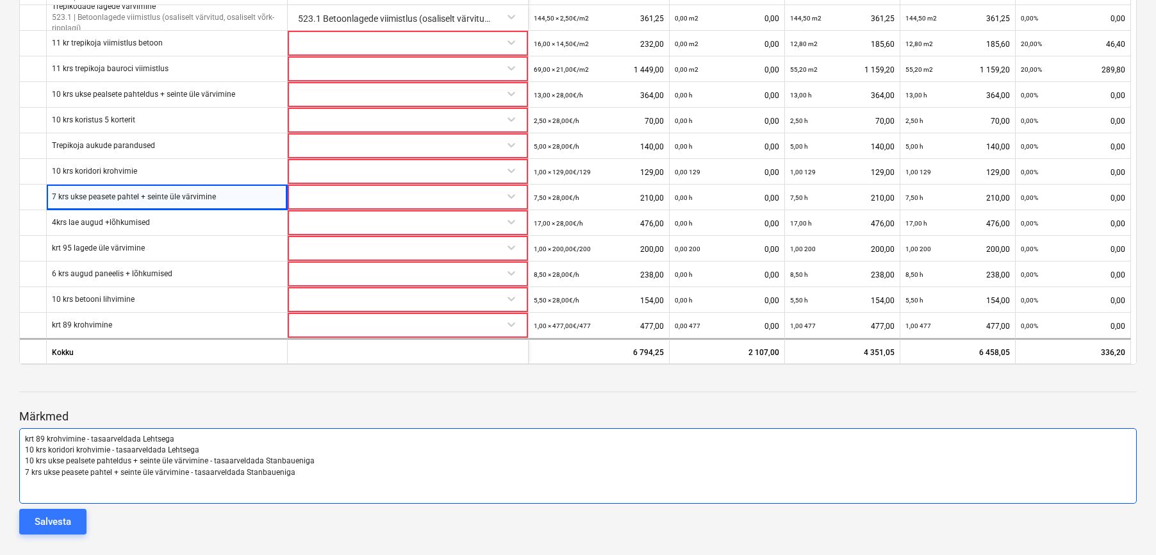
click at [360, 471] on p "7 krs ukse peasete pahtel + seinte üle värvimine - tasaarveldada Stanbaueniga" at bounding box center [578, 472] width 1106 height 11
click at [123, 485] on span "Muud read putukate tõttu lahede üle värvimine." at bounding box center [106, 482] width 163 height 9
click at [216, 486] on p "Muud read putukate tõttu lagede üle värvimine." at bounding box center [578, 483] width 1106 height 11
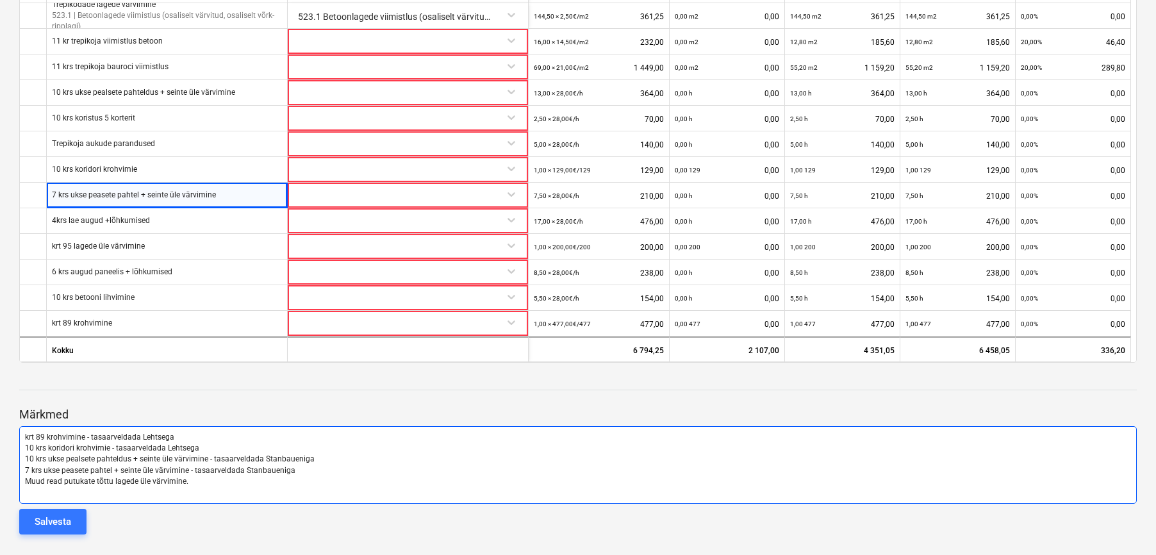
scroll to position [860, 0]
click at [415, 496] on p "Paneelides olev vesi, mis põhjustanud palju peavalu. Kulu ammu ületanud laus pu…" at bounding box center [578, 492] width 1106 height 11
drag, startPoint x: 430, startPoint y: 493, endPoint x: 113, endPoint y: 498, distance: 317.7
click at [99, 498] on div "krt 89 krohvimine - tasaarveldada Lehtsega 10 krs koridori krohvimie - tasaarve…" at bounding box center [577, 465] width 1117 height 78
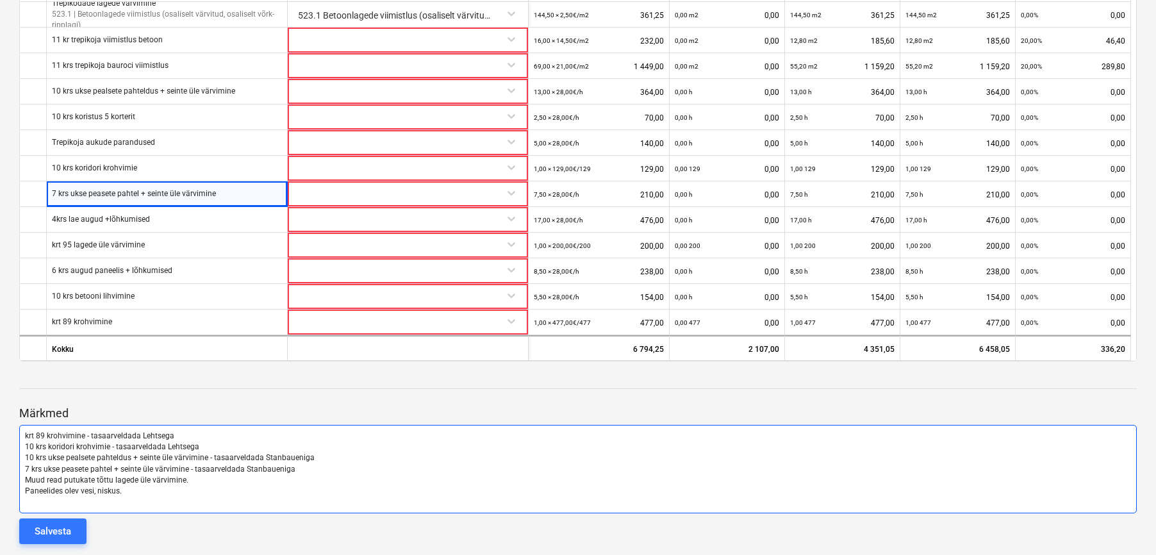
scroll to position [871, 0]
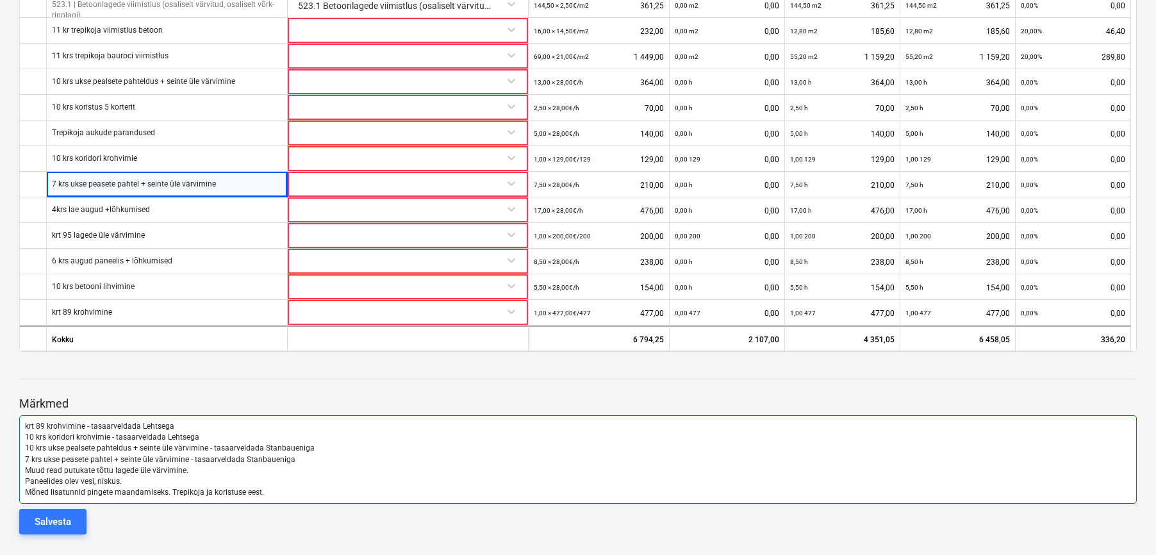
click at [308, 461] on p "7 krs ukse peasete pahtel + seinte üle värvimine - tasaarveldada Stanbaueniga" at bounding box center [578, 459] width 1106 height 11
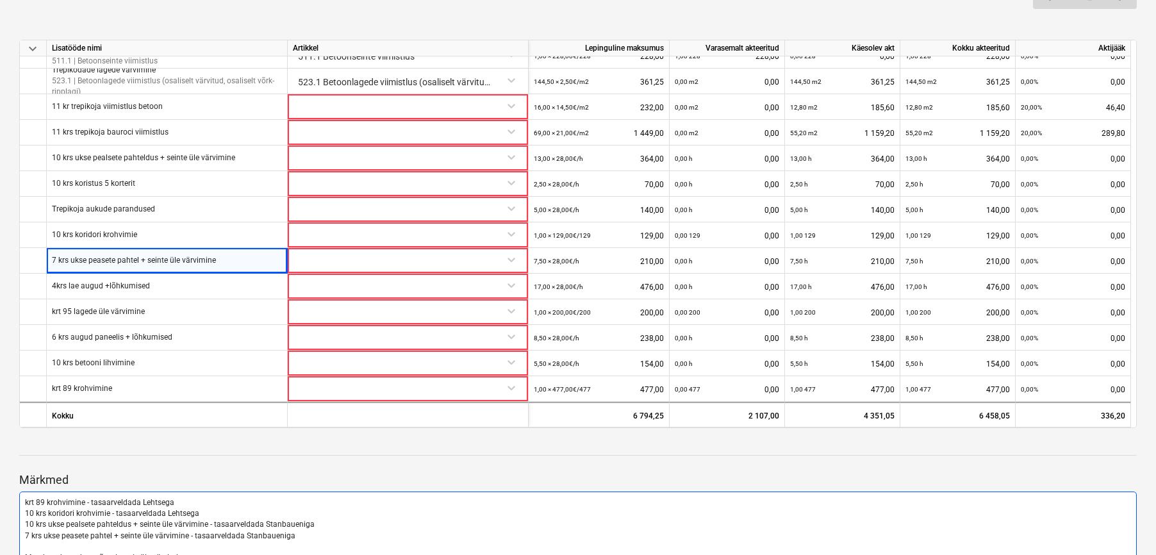
scroll to position [881, 0]
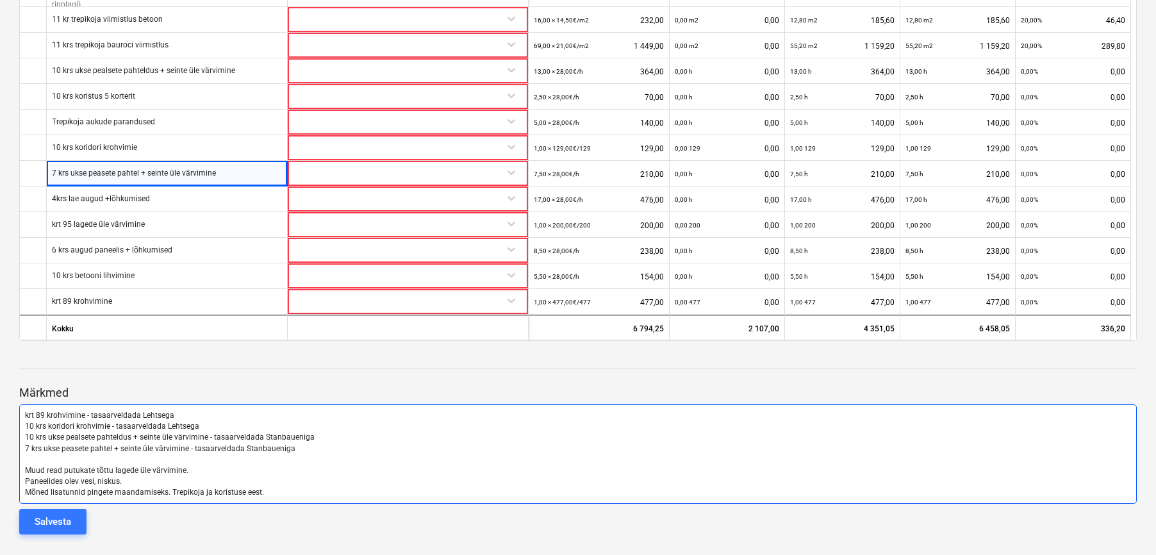
click at [290, 492] on p "Mõned lisatunnid pingete maandamiseks. Trepikoja ja koristuse eest." at bounding box center [578, 492] width 1106 height 11
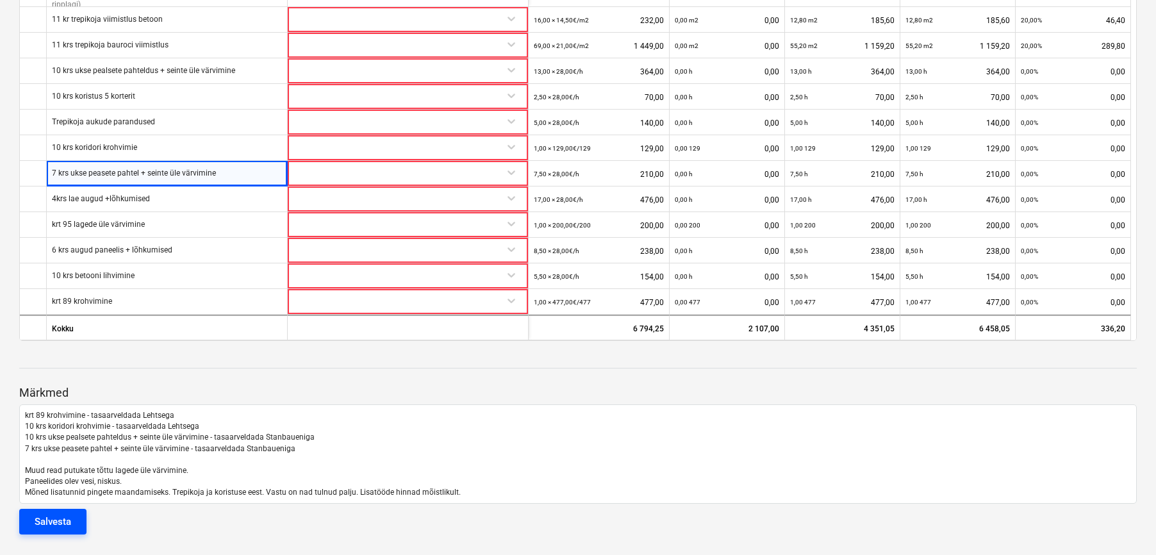
click at [68, 525] on div "Salvesta" at bounding box center [53, 521] width 37 height 17
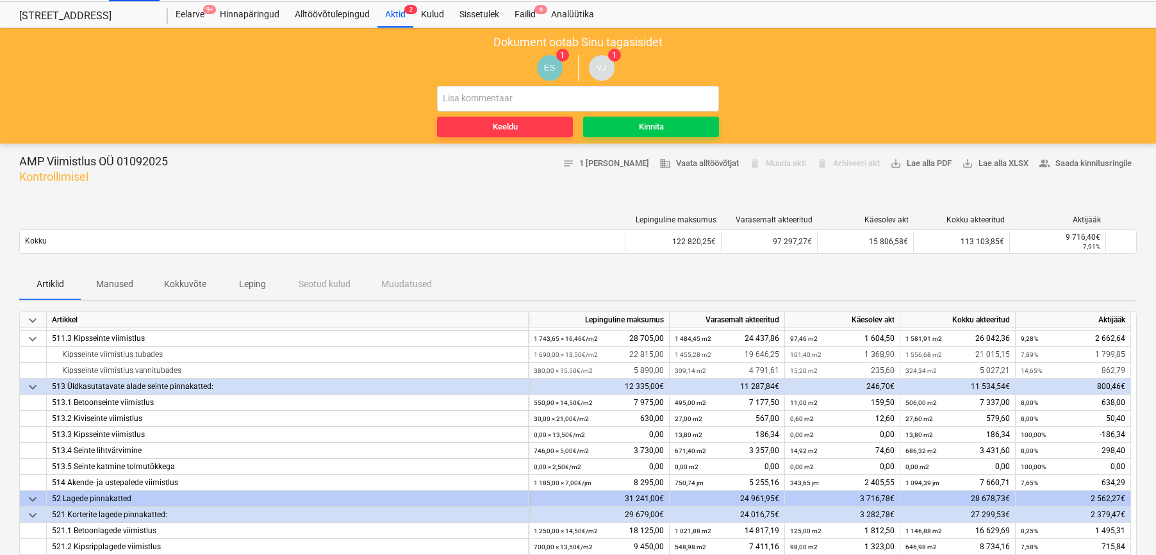
scroll to position [0, 0]
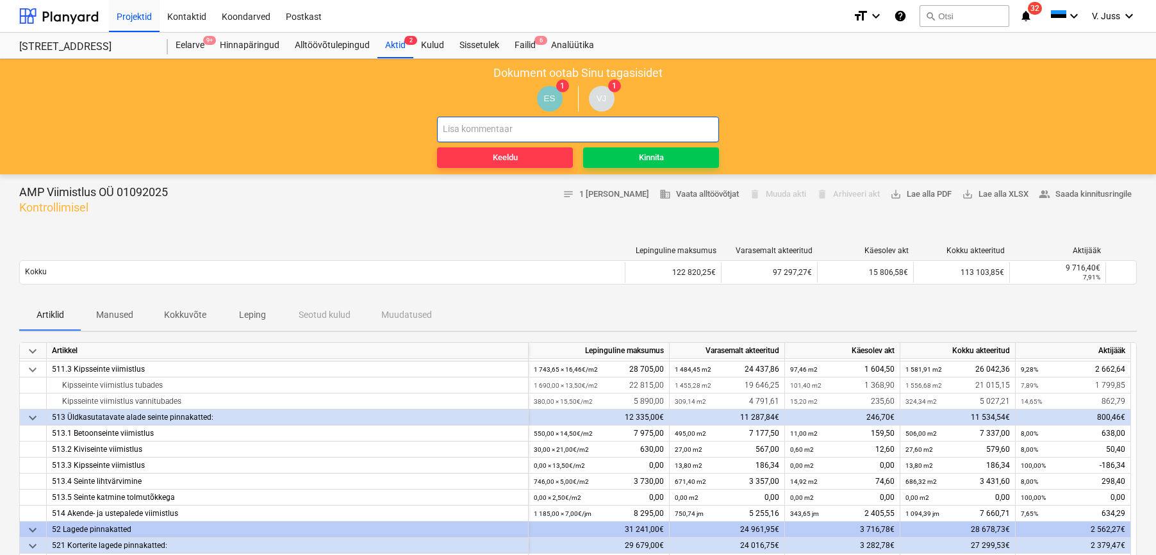
click at [525, 123] on input "text" at bounding box center [578, 130] width 282 height 26
type input "ok"
click at [700, 155] on span "Kinnita" at bounding box center [651, 158] width 126 height 15
